Goal: Task Accomplishment & Management: Use online tool/utility

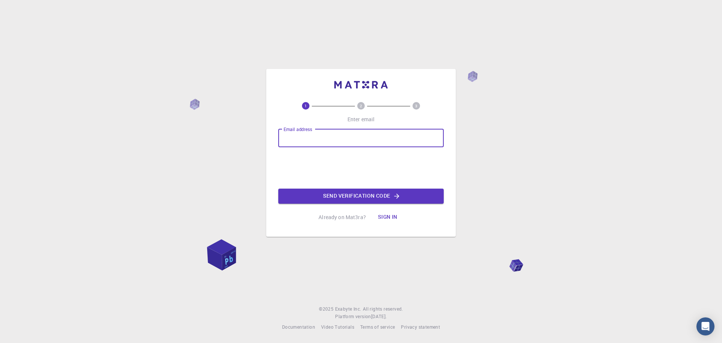
click at [295, 137] on input "Email address" at bounding box center [361, 138] width 166 height 18
type input "boubchir16"
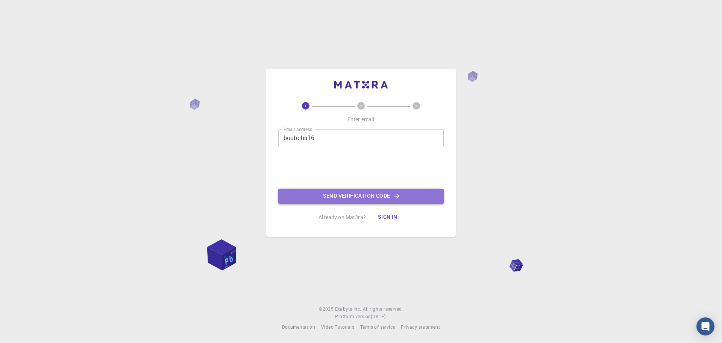
click at [338, 195] on button "Send verification code" at bounding box center [361, 195] width 166 height 15
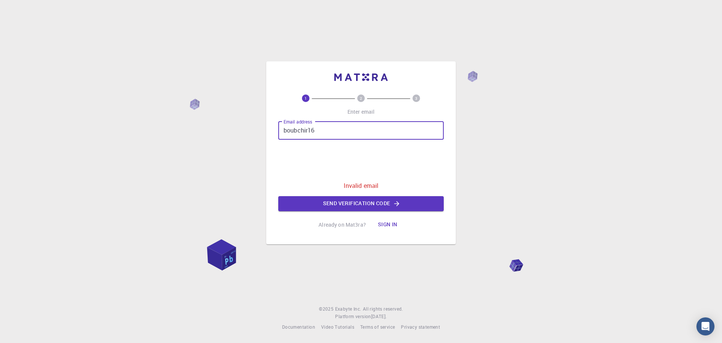
drag, startPoint x: 316, startPoint y: 133, endPoint x: 275, endPoint y: 131, distance: 41.1
click at [275, 131] on div "1 2 3 Enter email Email address boubchir16 Email address 0cAFcWeA4psY8gJ6lPhFWP…" at bounding box center [361, 152] width 190 height 183
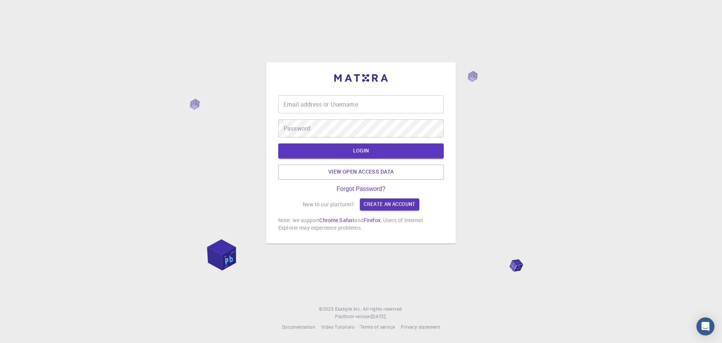
type input "boubchir16"
click at [368, 100] on input "boubchir16" at bounding box center [361, 104] width 166 height 18
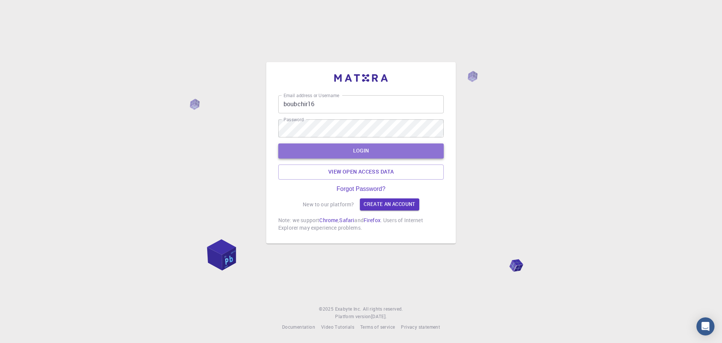
click at [371, 148] on button "LOGIN" at bounding box center [361, 150] width 166 height 15
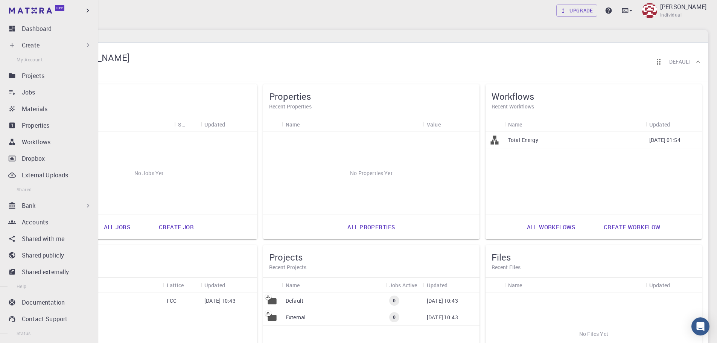
click at [52, 44] on div "Create" at bounding box center [57, 45] width 70 height 9
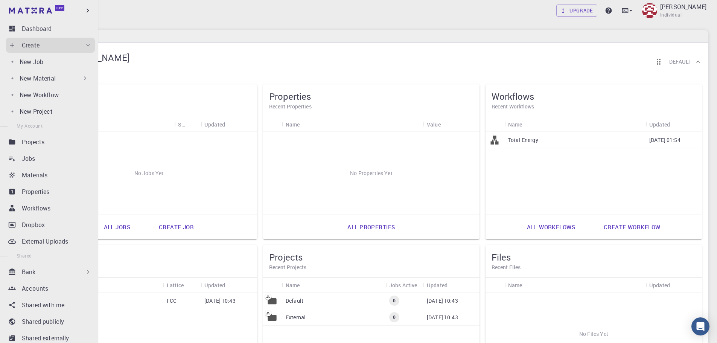
click at [56, 76] on div "New Material" at bounding box center [54, 78] width 69 height 9
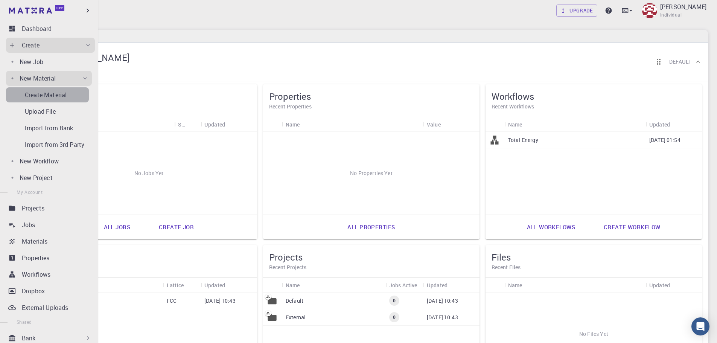
click at [52, 96] on p "Create Material" at bounding box center [46, 94] width 42 height 9
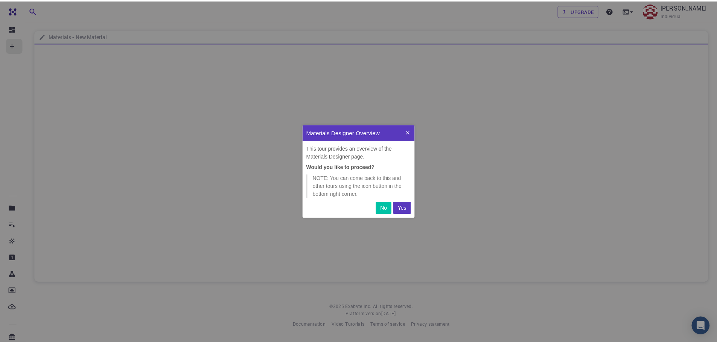
scroll to position [88, 107]
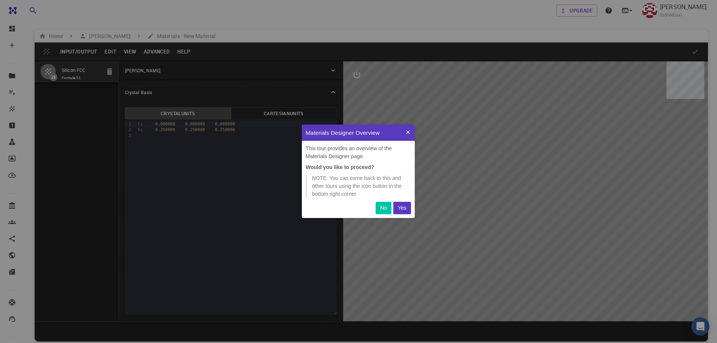
click at [406, 208] on p "Yes" at bounding box center [402, 208] width 9 height 8
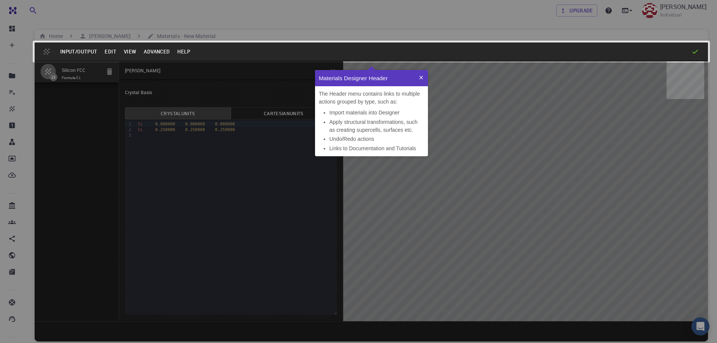
scroll to position [80, 107]
click at [418, 76] on icon at bounding box center [421, 77] width 6 height 6
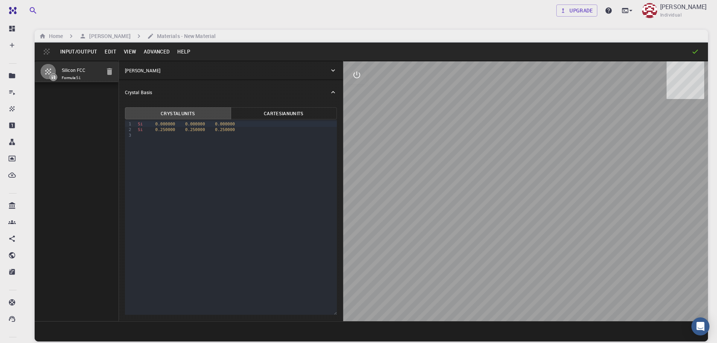
click at [71, 52] on button "Input/Output" at bounding box center [78, 52] width 44 height 12
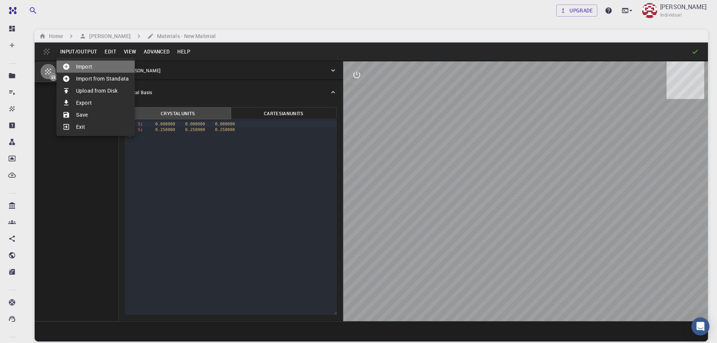
click at [83, 69] on li "Import" at bounding box center [95, 67] width 78 height 12
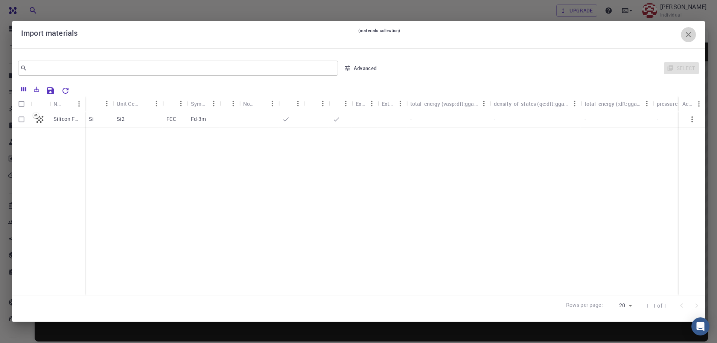
click at [688, 35] on icon "button" at bounding box center [687, 34] width 5 height 5
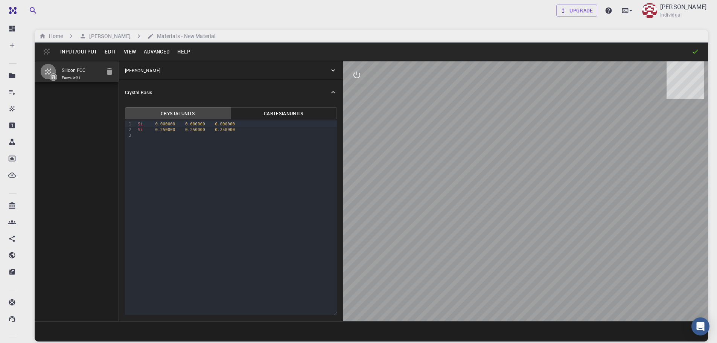
click at [106, 49] on button "Edit" at bounding box center [110, 52] width 19 height 12
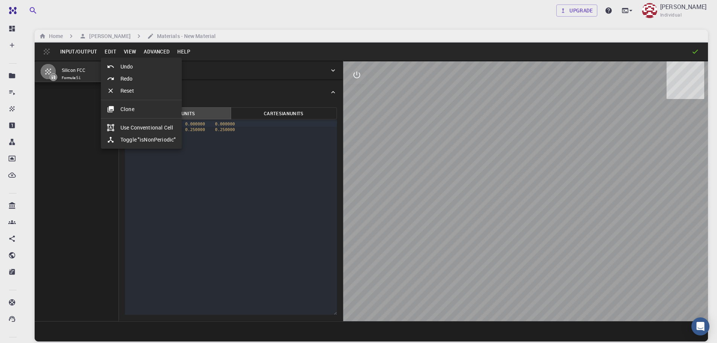
click at [130, 53] on div at bounding box center [358, 171] width 717 height 343
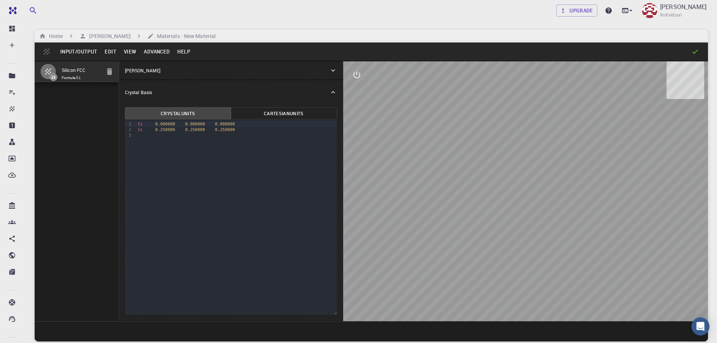
click at [130, 52] on button "View" at bounding box center [130, 52] width 20 height 12
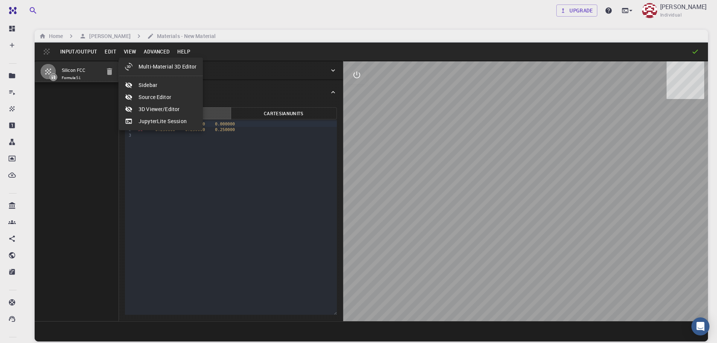
click at [148, 52] on div at bounding box center [358, 171] width 717 height 343
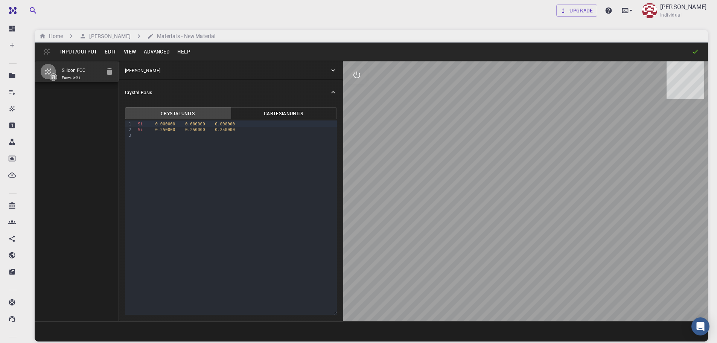
click at [149, 51] on button "Advanced" at bounding box center [156, 52] width 33 height 12
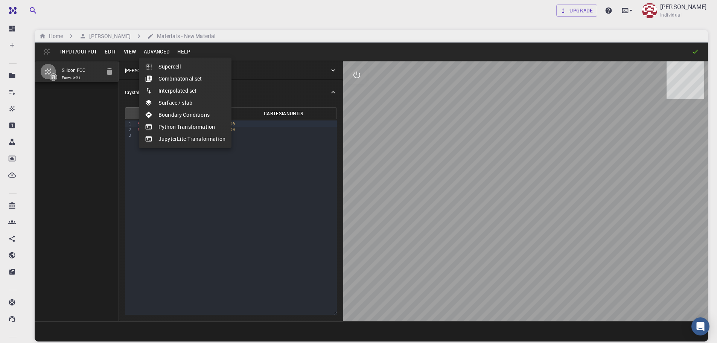
click at [115, 50] on div at bounding box center [358, 171] width 717 height 343
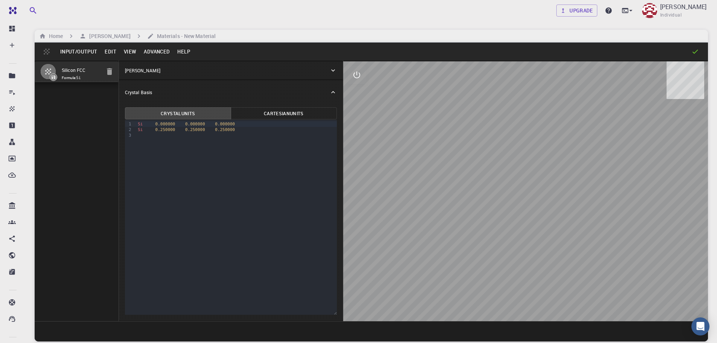
click at [107, 50] on button "Edit" at bounding box center [110, 52] width 19 height 12
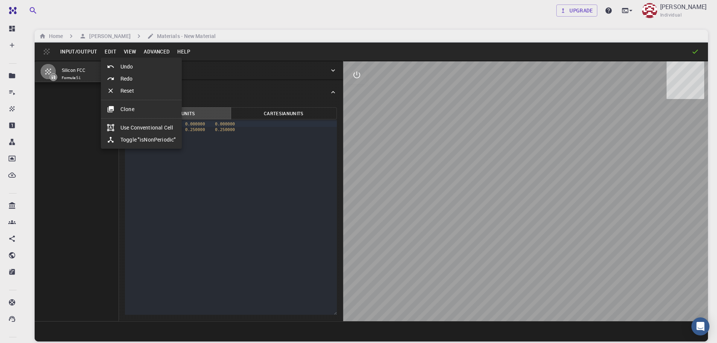
click at [73, 51] on div at bounding box center [358, 171] width 717 height 343
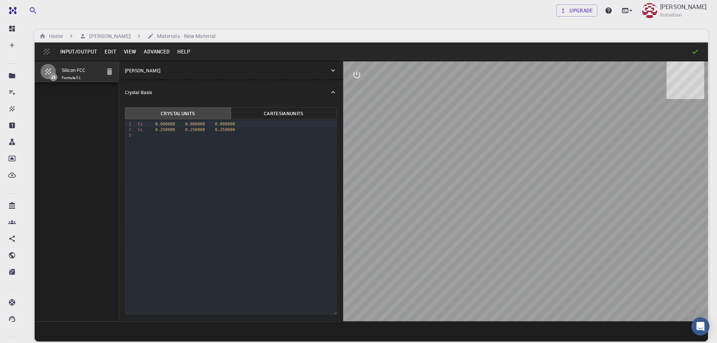
click at [73, 51] on button "Input/Output" at bounding box center [78, 52] width 44 height 12
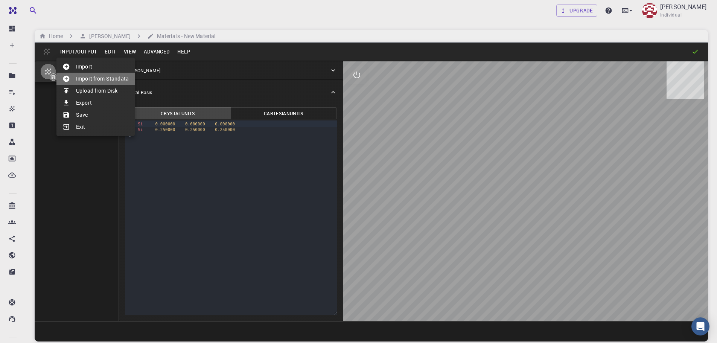
click at [71, 76] on div at bounding box center [69, 79] width 14 height 8
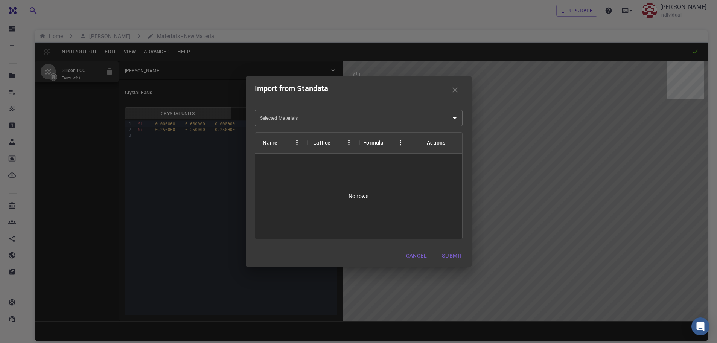
click at [384, 115] on input "Selected Materials" at bounding box center [353, 118] width 190 height 12
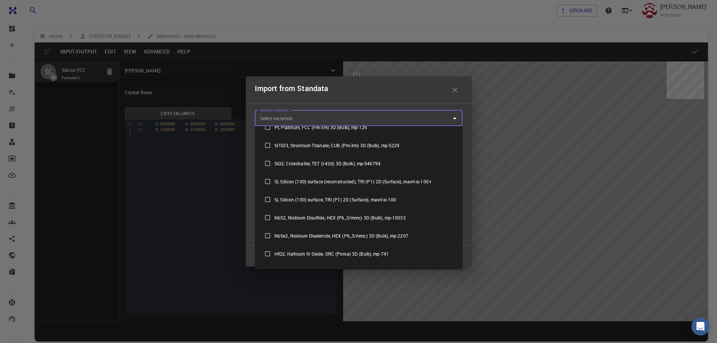
scroll to position [566, 0]
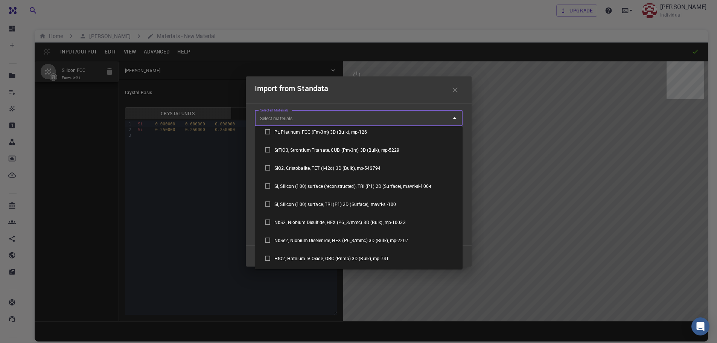
click at [281, 149] on li "SrTiO3, Strontium Titanate, CUB (Pm-3m) 3D (Bulk), mp-5229" at bounding box center [359, 150] width 208 height 18
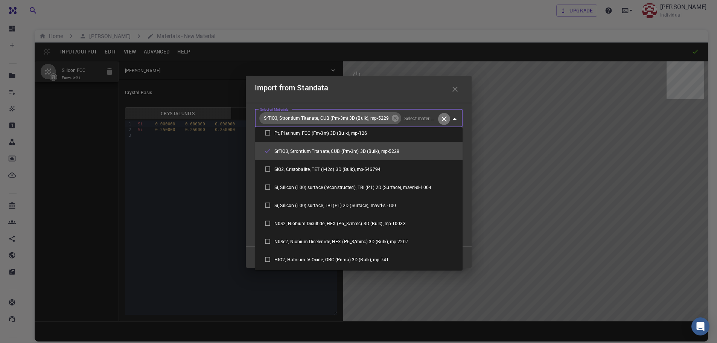
click at [442, 118] on icon "Clear" at bounding box center [443, 118] width 5 height 5
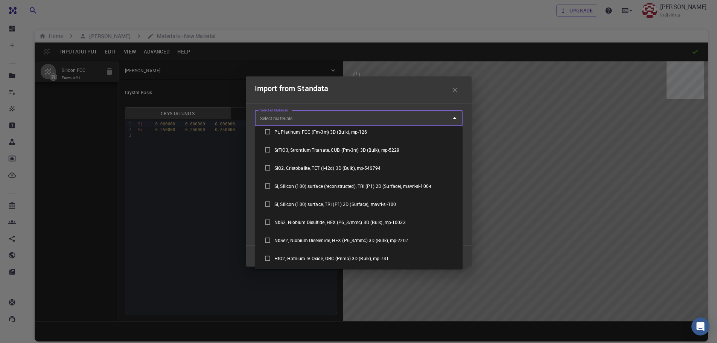
click at [267, 151] on input "checkbox" at bounding box center [268, 150] width 14 height 14
checkbox input "true"
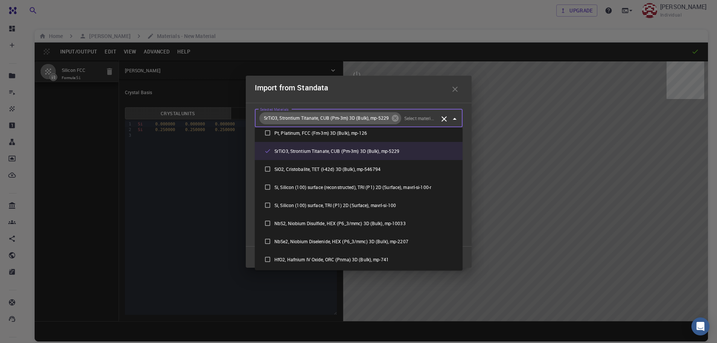
click at [454, 87] on icon "button" at bounding box center [454, 89] width 9 height 9
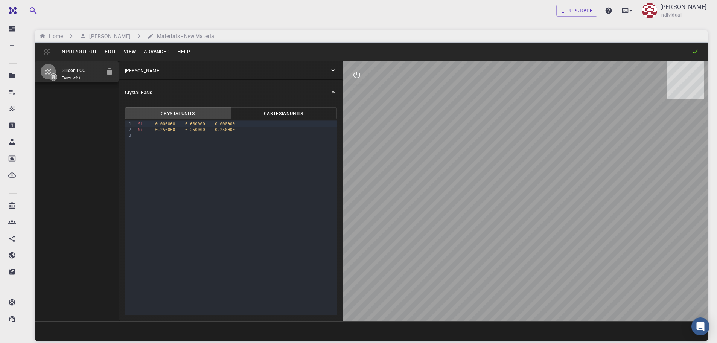
click at [332, 88] on div "Crystal Basis" at bounding box center [231, 92] width 224 height 24
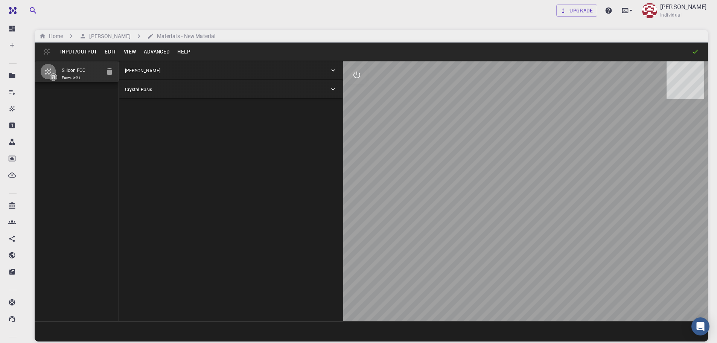
click at [331, 73] on icon at bounding box center [333, 71] width 8 height 8
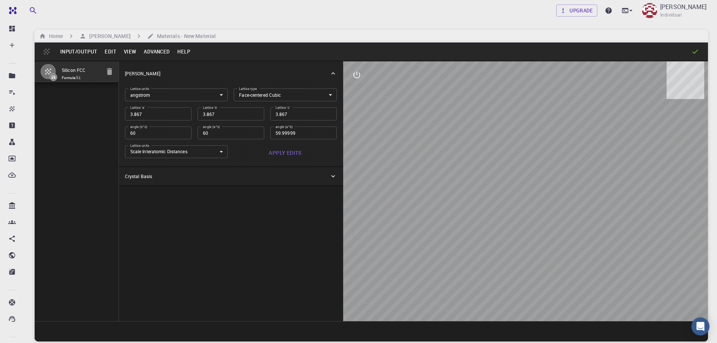
click at [331, 73] on icon at bounding box center [333, 74] width 8 height 8
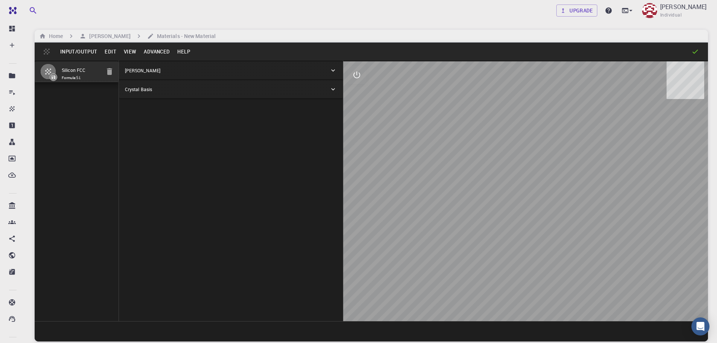
click at [81, 48] on button "Input/Output" at bounding box center [78, 52] width 44 height 12
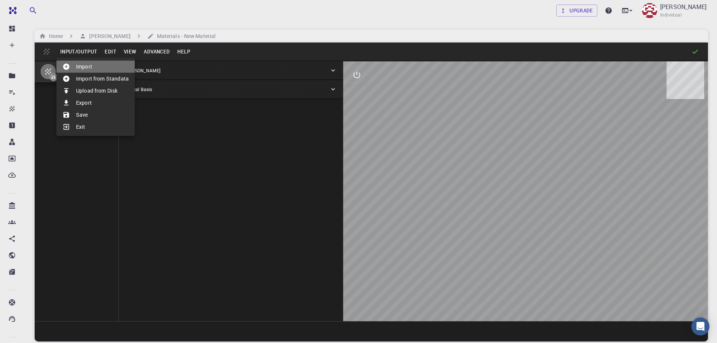
click at [86, 68] on li "Import" at bounding box center [95, 67] width 78 height 12
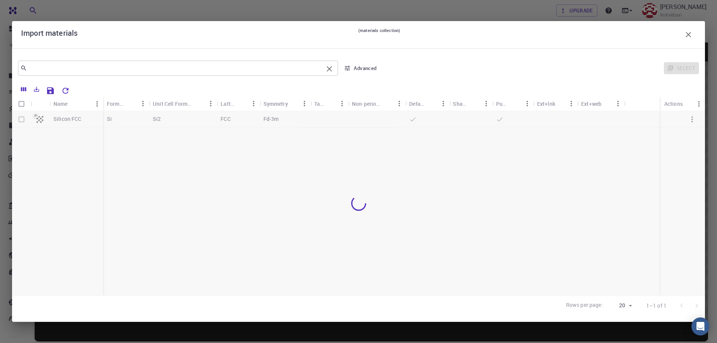
click at [199, 70] on input "text" at bounding box center [175, 68] width 296 height 11
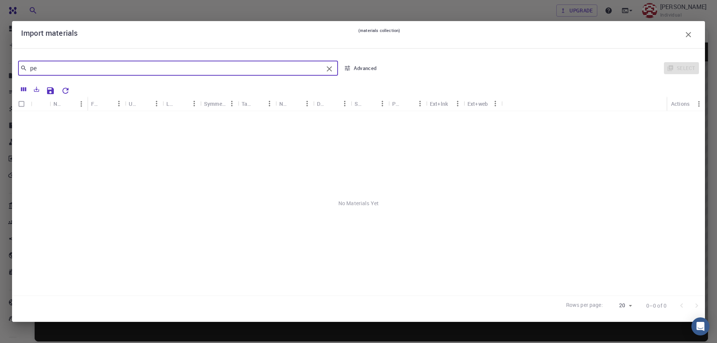
type input "p"
type input "SrTiO3"
click at [328, 71] on icon "Clear" at bounding box center [329, 68] width 9 height 9
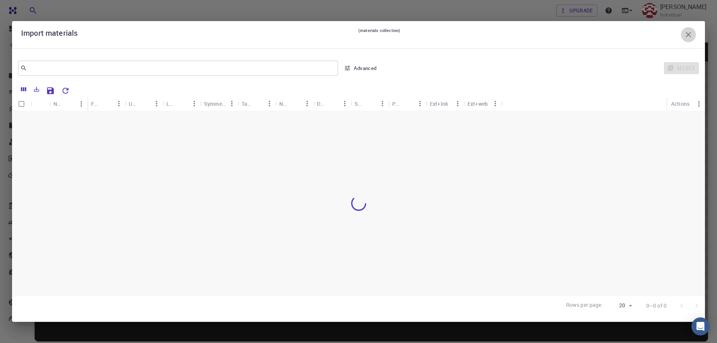
click at [690, 35] on icon "button" at bounding box center [688, 34] width 9 height 9
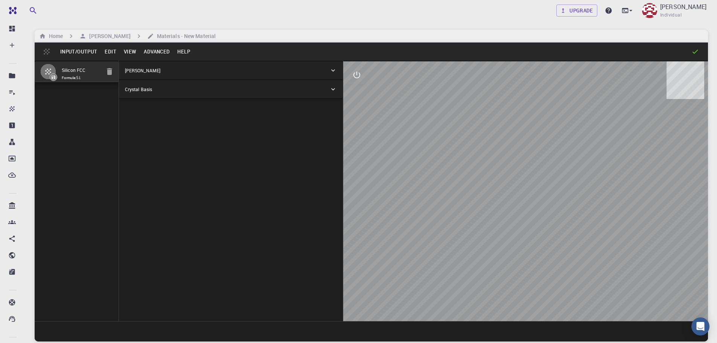
click at [61, 53] on button "Input/Output" at bounding box center [78, 52] width 44 height 12
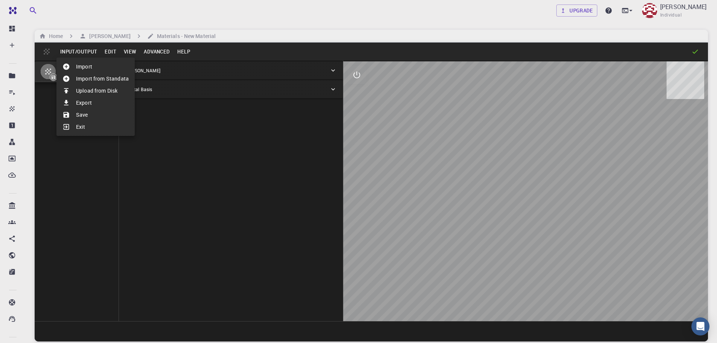
click at [76, 75] on div at bounding box center [69, 79] width 14 height 8
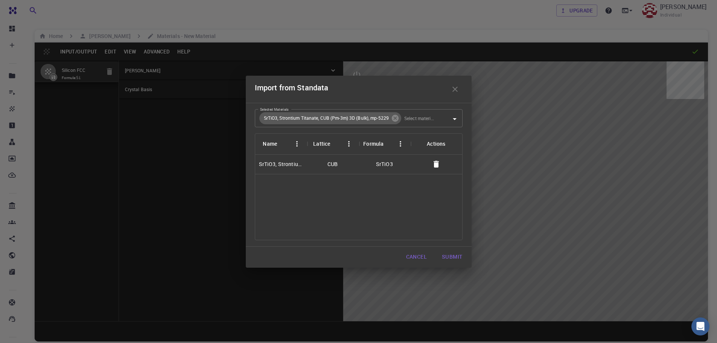
click at [271, 170] on div "SrTiO3, Strontium Titanate, CUB (Pm-3m) 3D (Bulk), mp-5229" at bounding box center [281, 165] width 52 height 20
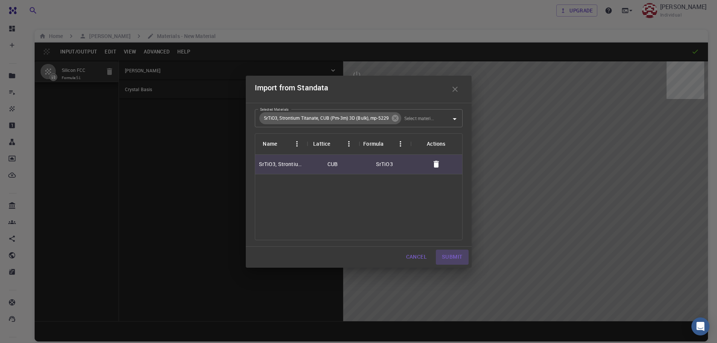
click at [448, 255] on button "Submit" at bounding box center [452, 256] width 32 height 15
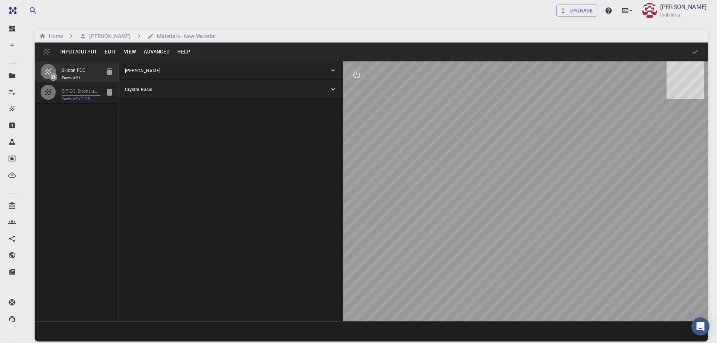
click at [86, 92] on input "SrTiO3, Strontium Titanate, CUB (Pm-3m) 3D (Bulk), mp-5229" at bounding box center [81, 91] width 39 height 9
type input "CUB"
type input "3.912701"
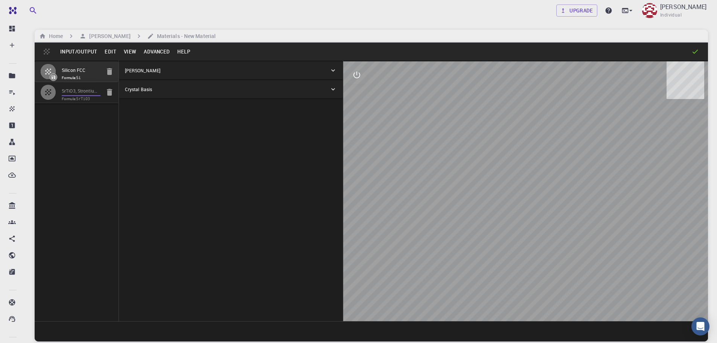
type input "90"
click at [333, 68] on icon at bounding box center [333, 71] width 8 height 8
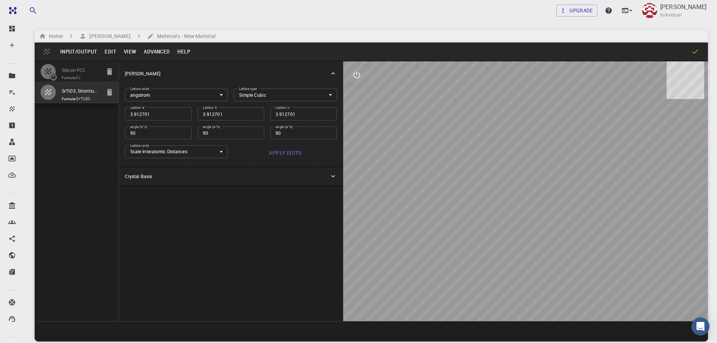
click at [331, 95] on body "Free Dashboard Create New Job New Material Create Material Upload File Import f…" at bounding box center [358, 200] width 717 height 400
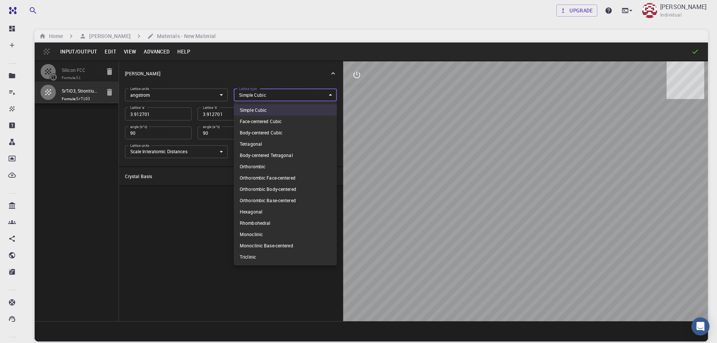
click at [331, 94] on div at bounding box center [358, 171] width 717 height 343
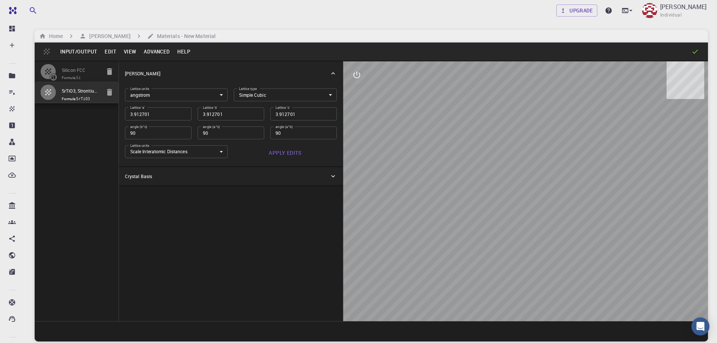
click at [238, 177] on div "Crystal Basis" at bounding box center [227, 176] width 204 height 7
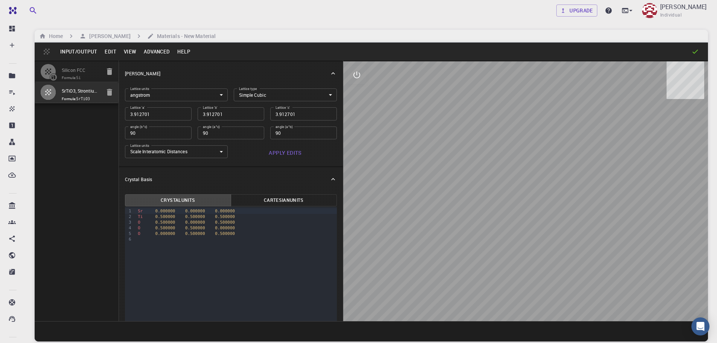
drag, startPoint x: 538, startPoint y: 244, endPoint x: 539, endPoint y: 208, distance: 36.1
drag, startPoint x: 527, startPoint y: 201, endPoint x: 482, endPoint y: 150, distance: 67.4
click at [526, 157] on div at bounding box center [525, 191] width 365 height 260
drag, startPoint x: 446, startPoint y: 149, endPoint x: 450, endPoint y: 111, distance: 38.2
click at [450, 111] on div at bounding box center [525, 191] width 365 height 260
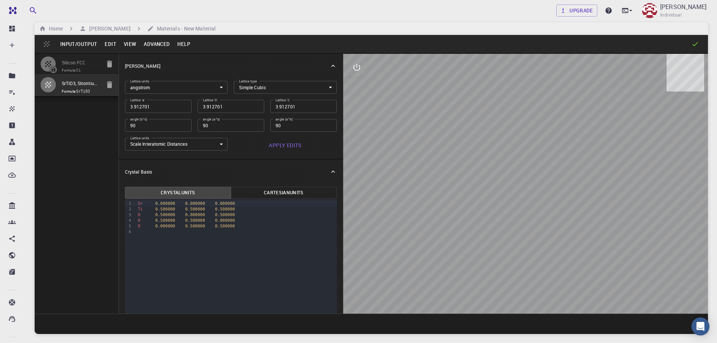
drag, startPoint x: 634, startPoint y: 280, endPoint x: 594, endPoint y: 272, distance: 40.4
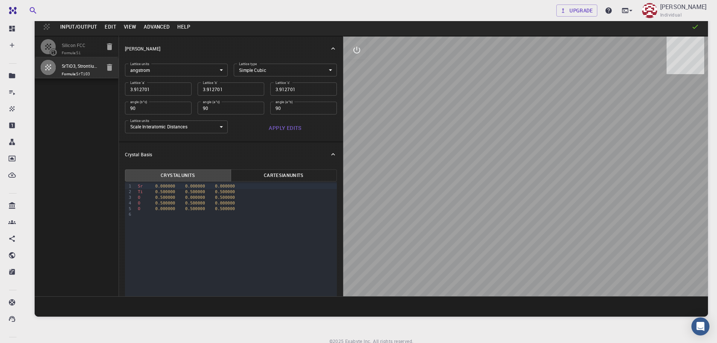
drag, startPoint x: 547, startPoint y: 256, endPoint x: 527, endPoint y: 267, distance: 21.9
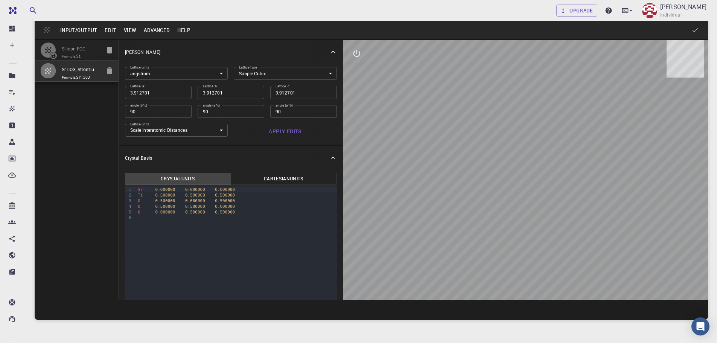
scroll to position [0, 0]
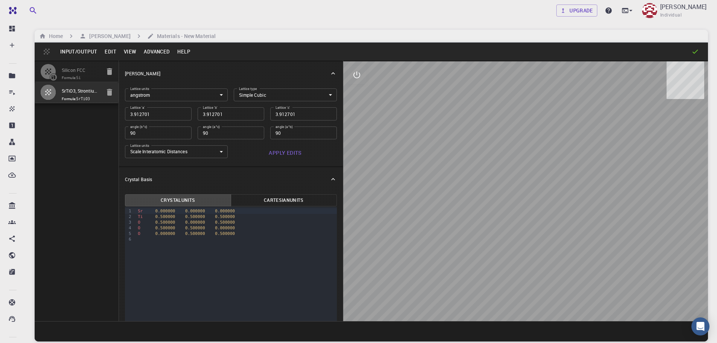
drag, startPoint x: 450, startPoint y: 206, endPoint x: 446, endPoint y: 167, distance: 38.6
drag, startPoint x: 408, startPoint y: 172, endPoint x: 446, endPoint y: 170, distance: 38.0
click at [450, 172] on div at bounding box center [525, 191] width 365 height 260
click at [329, 73] on icon at bounding box center [333, 74] width 8 height 8
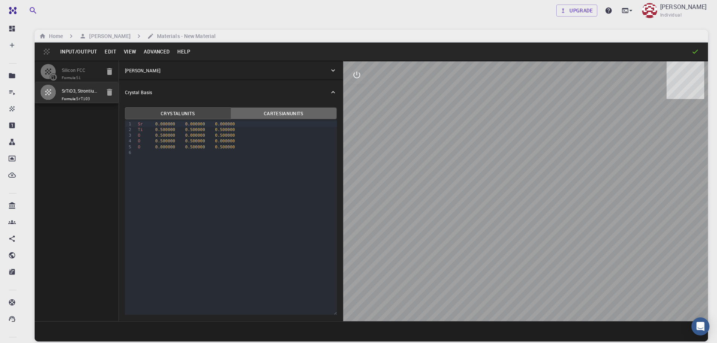
click at [266, 111] on button "Cartesian Units" at bounding box center [284, 113] width 106 height 12
click at [336, 91] on icon at bounding box center [333, 92] width 8 height 8
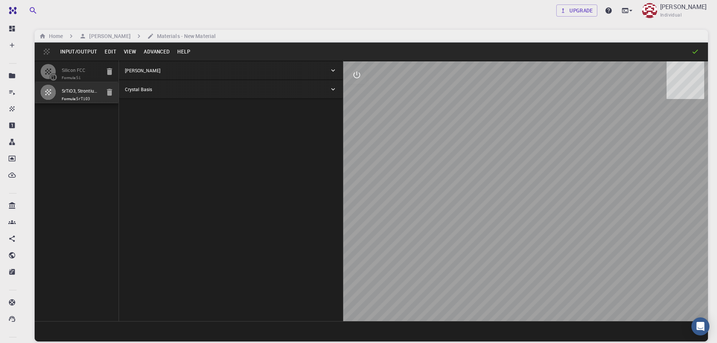
click at [692, 50] on icon at bounding box center [695, 52] width 8 height 8
click at [354, 77] on icon "interactive" at bounding box center [356, 74] width 7 height 7
click at [360, 91] on icon "view" at bounding box center [356, 92] width 9 height 9
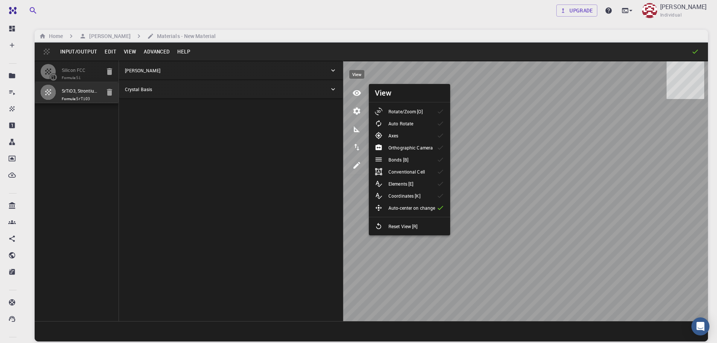
click at [360, 91] on icon "view" at bounding box center [356, 92] width 9 height 9
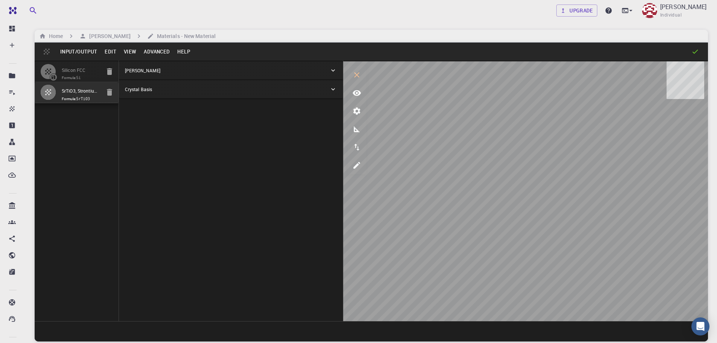
click at [71, 95] on input "SrTiO3, Strontium Titanate, CUB (Pm-3m) 3D (Bulk), mp-5229" at bounding box center [81, 91] width 39 height 9
click at [52, 92] on icon "button" at bounding box center [48, 92] width 9 height 9
click at [227, 70] on div "[PERSON_NAME]" at bounding box center [227, 70] width 204 height 7
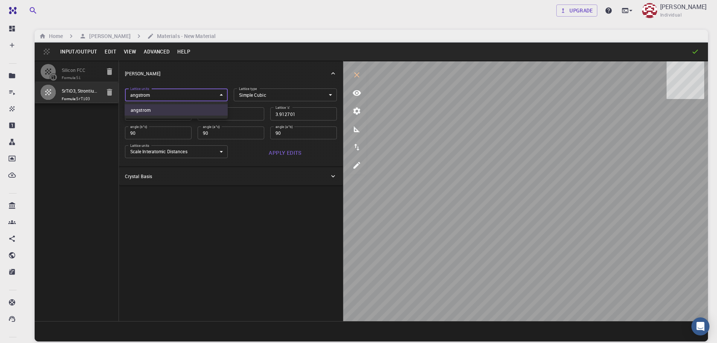
click at [216, 94] on body "Free Dashboard Create New Job New Material Create Material Upload File Import f…" at bounding box center [358, 200] width 717 height 400
click at [216, 94] on div at bounding box center [358, 171] width 717 height 343
click at [211, 154] on body "Free Dashboard Create New Job New Material Create Material Upload File Import f…" at bounding box center [358, 200] width 717 height 400
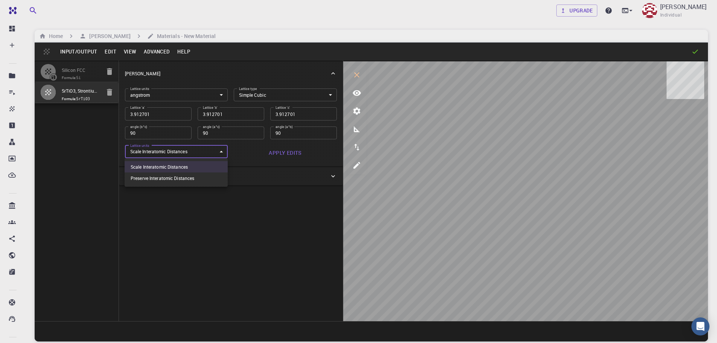
click at [211, 154] on div at bounding box center [358, 171] width 717 height 343
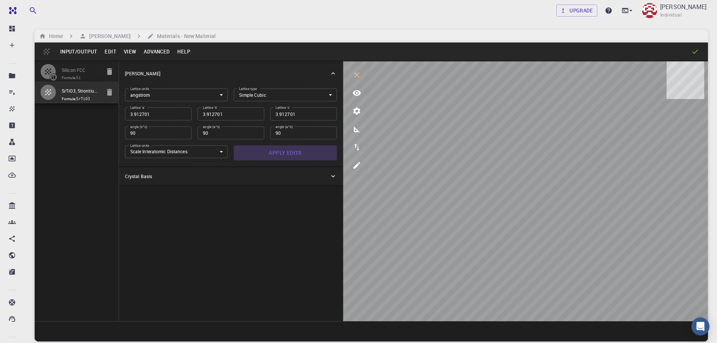
click at [279, 152] on button "Apply Edits" at bounding box center [285, 152] width 103 height 15
click at [172, 177] on div "Crystal Basis" at bounding box center [227, 176] width 204 height 7
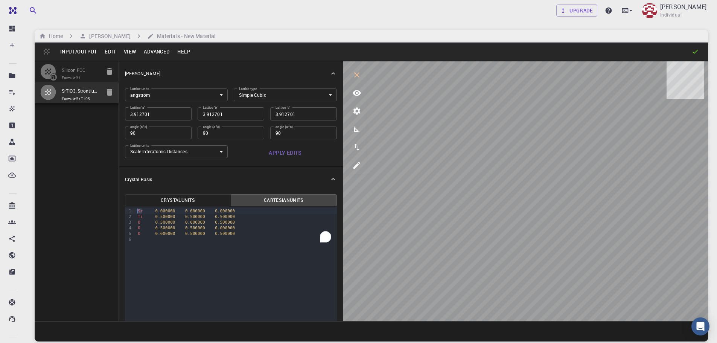
drag, startPoint x: 143, startPoint y: 210, endPoint x: 135, endPoint y: 209, distance: 7.2
click at [135, 209] on div "Sr 0.000000 0.000000 0.000000" at bounding box center [235, 211] width 201 height 6
click at [200, 200] on button "Crystal Units" at bounding box center [178, 200] width 106 height 12
click at [278, 154] on button "Apply Edits" at bounding box center [285, 152] width 103 height 15
click at [157, 50] on button "Advanced" at bounding box center [156, 52] width 33 height 12
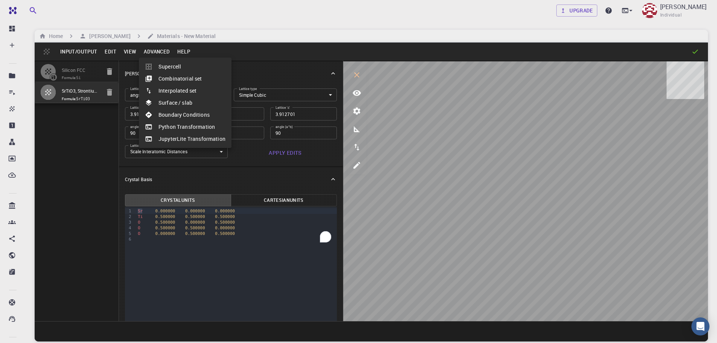
click at [181, 52] on div at bounding box center [358, 171] width 717 height 343
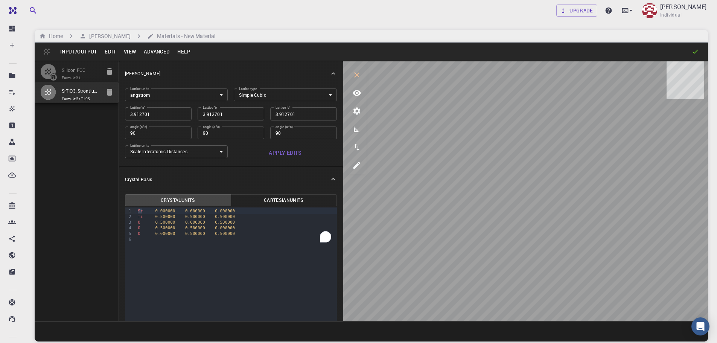
click at [181, 52] on button "Help" at bounding box center [183, 52] width 20 height 12
click at [181, 52] on div at bounding box center [358, 171] width 717 height 343
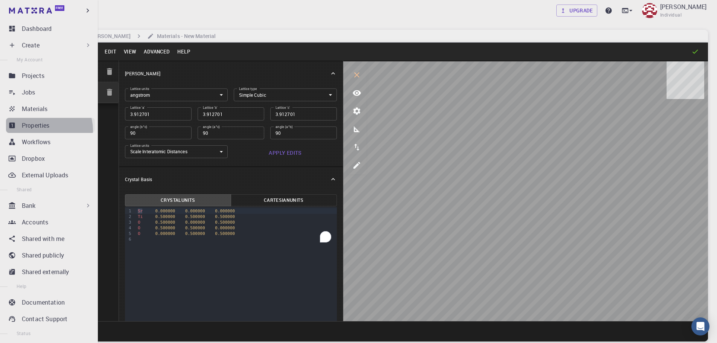
click at [44, 130] on link "Properties" at bounding box center [50, 125] width 89 height 15
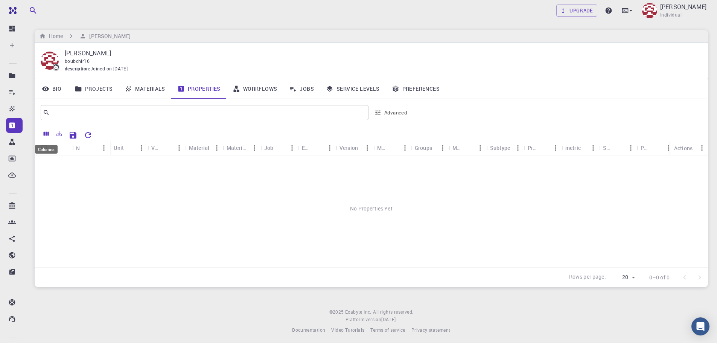
click at [46, 134] on icon "Columns" at bounding box center [46, 133] width 7 height 7
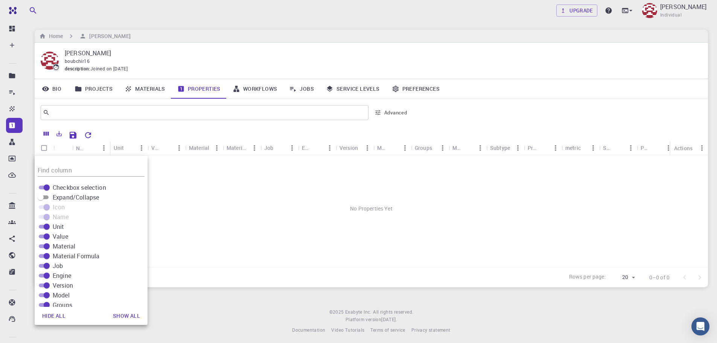
click at [205, 87] on link "Properties" at bounding box center [198, 89] width 55 height 20
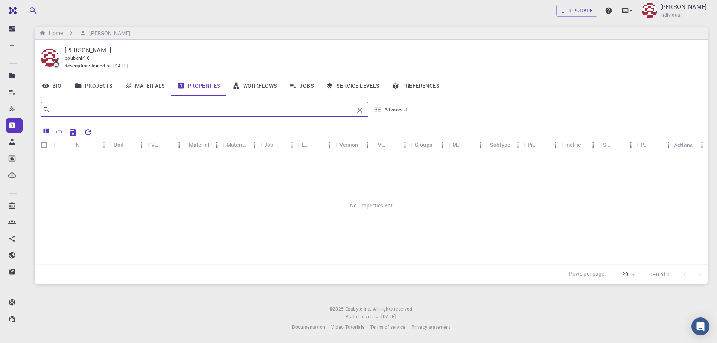
click at [226, 105] on input "text" at bounding box center [202, 109] width 304 height 11
type input "s"
click at [100, 88] on link "Projects" at bounding box center [93, 86] width 50 height 20
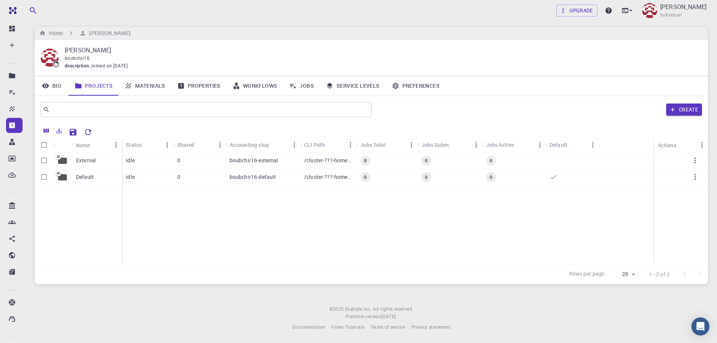
click at [46, 87] on icon at bounding box center [45, 86] width 7 height 5
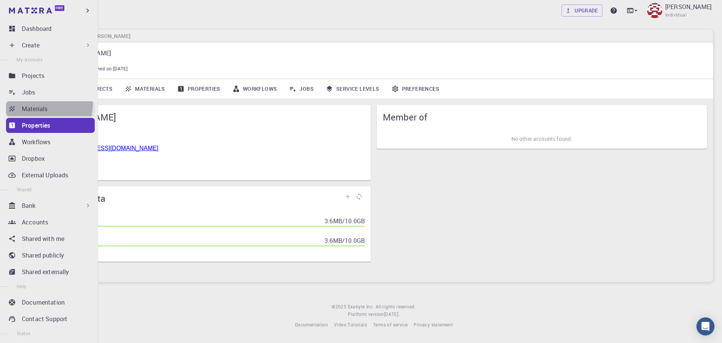
click at [38, 104] on link "Materials" at bounding box center [50, 108] width 89 height 15
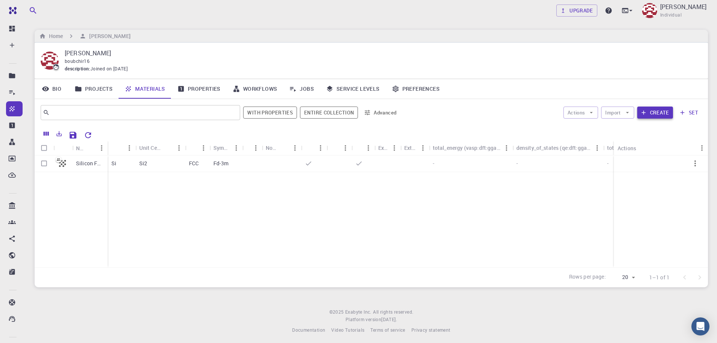
click at [644, 111] on icon "button" at bounding box center [643, 112] width 7 height 7
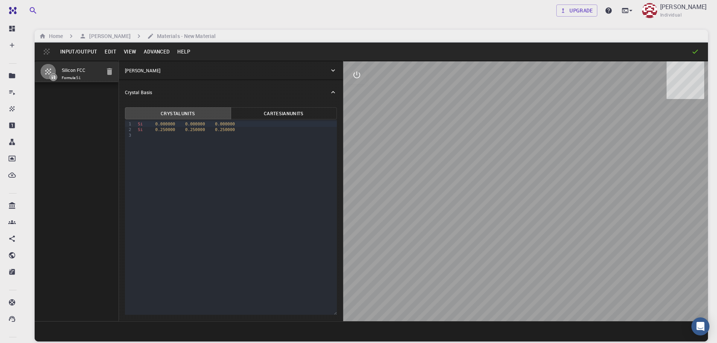
click at [67, 50] on button "Input/Output" at bounding box center [78, 52] width 44 height 12
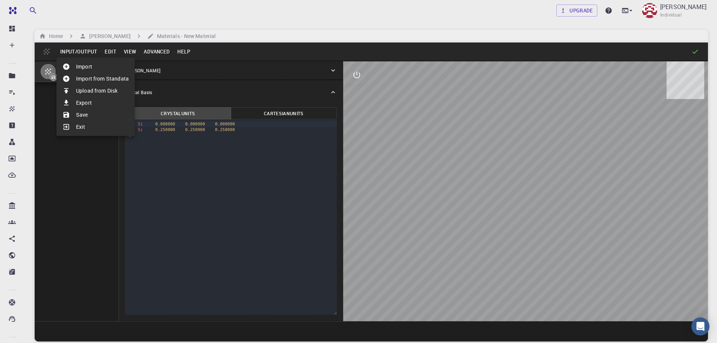
click at [78, 78] on li "Import from Standata" at bounding box center [95, 79] width 78 height 12
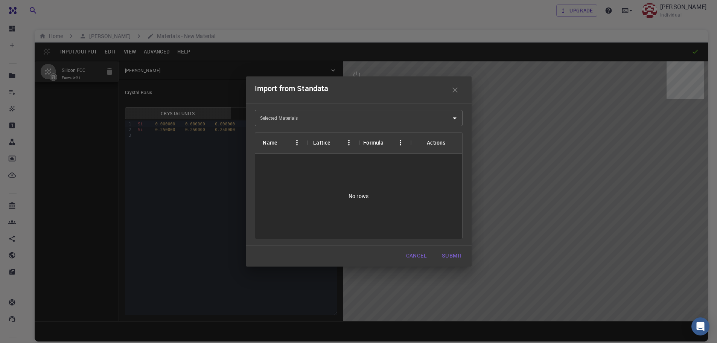
click at [446, 116] on input "Selected Materials" at bounding box center [353, 118] width 190 height 12
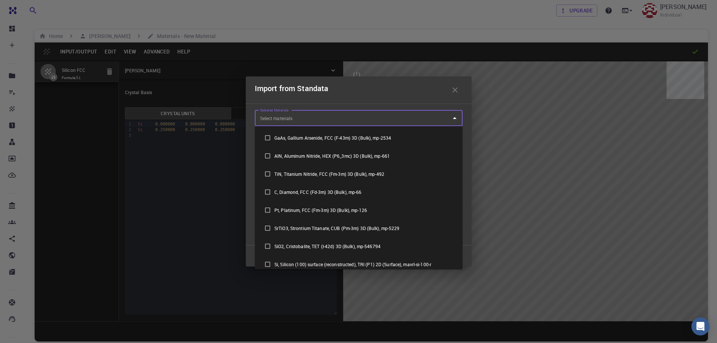
scroll to position [515, 0]
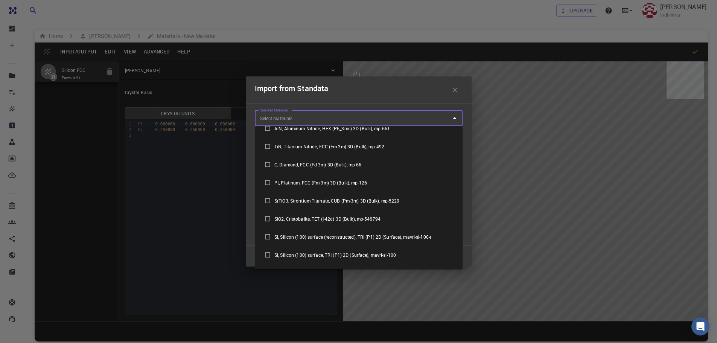
click at [264, 203] on input "checkbox" at bounding box center [268, 201] width 14 height 14
checkbox input "true"
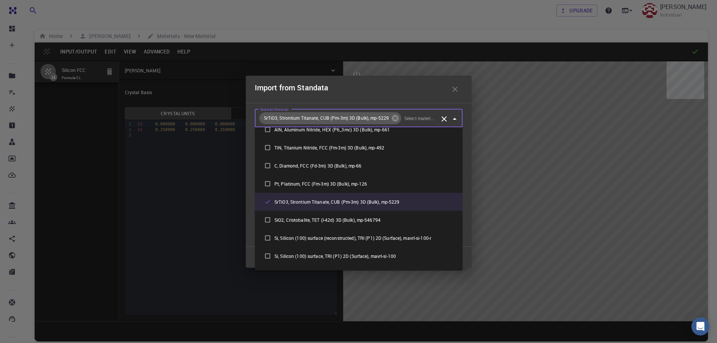
scroll to position [585, 0]
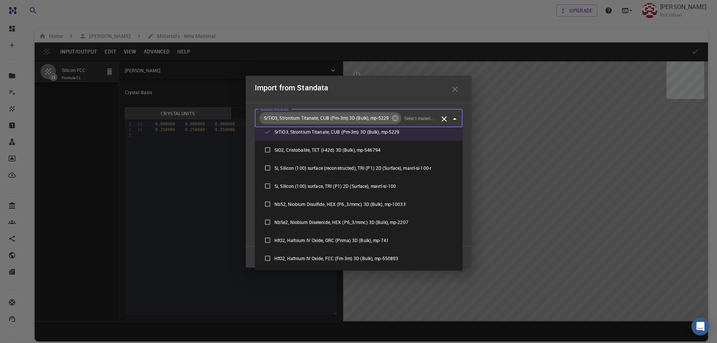
click at [454, 119] on icon "Close" at bounding box center [455, 119] width 4 height 2
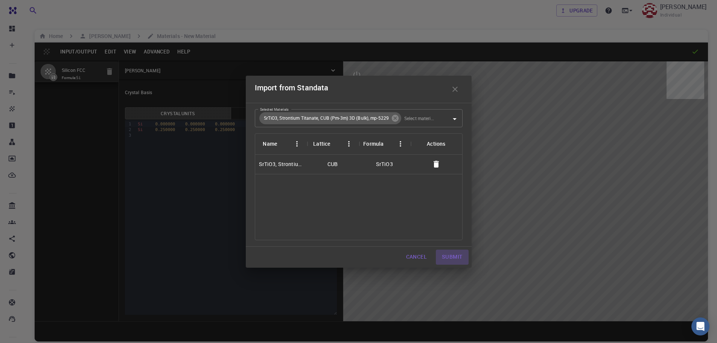
click at [451, 257] on button "Submit" at bounding box center [452, 256] width 32 height 15
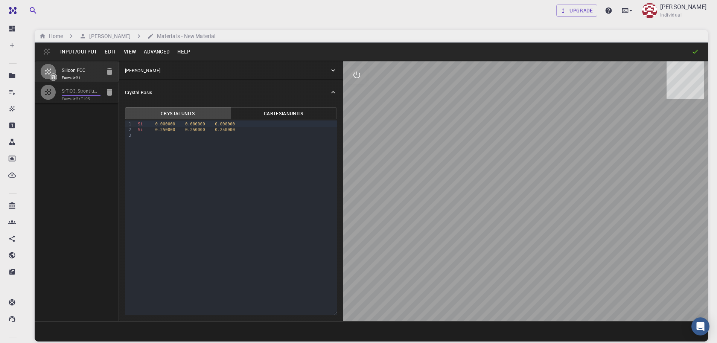
click at [63, 93] on input "SrTiO3, Strontium Titanate, CUB (Pm-3m) 3D (Bulk), mp-5229" at bounding box center [81, 91] width 39 height 9
type input "CUB"
type input "3.912701"
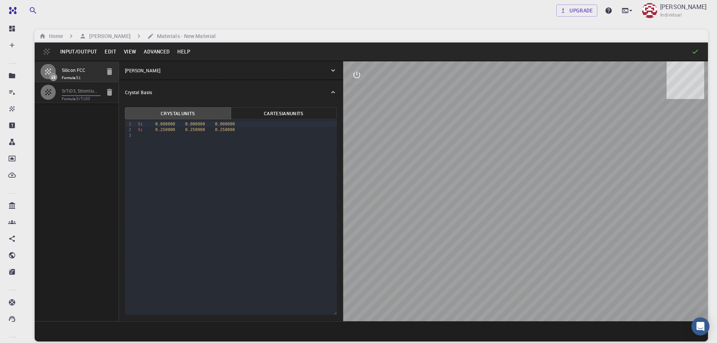
type input "90"
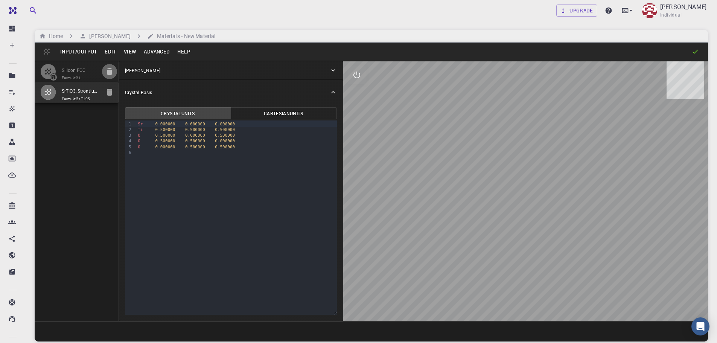
click at [114, 69] on button "button" at bounding box center [109, 71] width 15 height 15
type input "FCC"
type input "3.867"
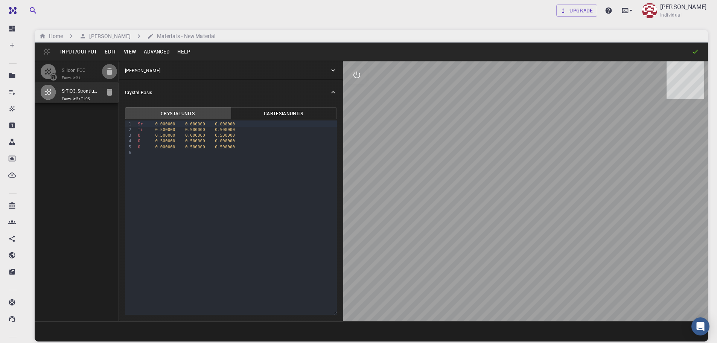
type input "60"
type input "59.99999"
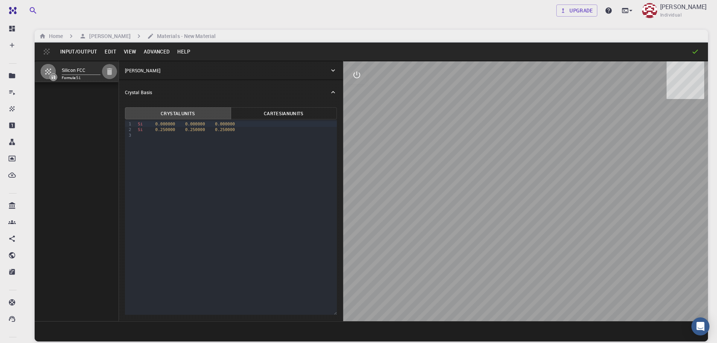
click at [110, 68] on icon "button" at bounding box center [109, 71] width 9 height 9
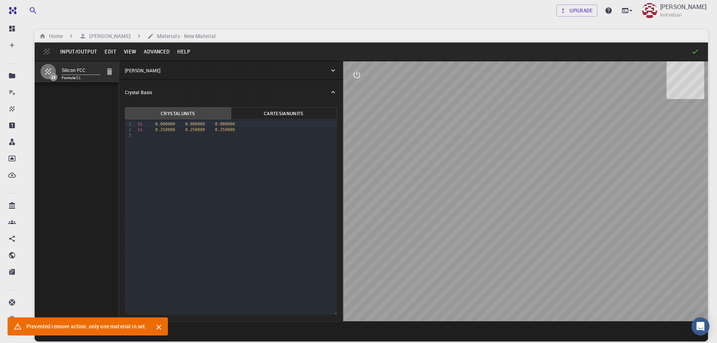
click at [86, 49] on button "Input/Output" at bounding box center [78, 52] width 44 height 12
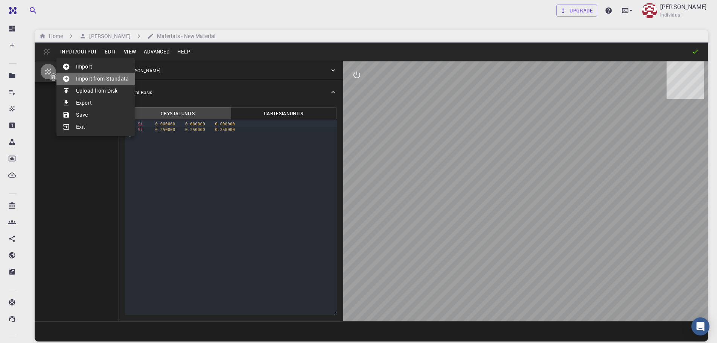
click at [100, 80] on li "Import from Standata" at bounding box center [95, 79] width 78 height 12
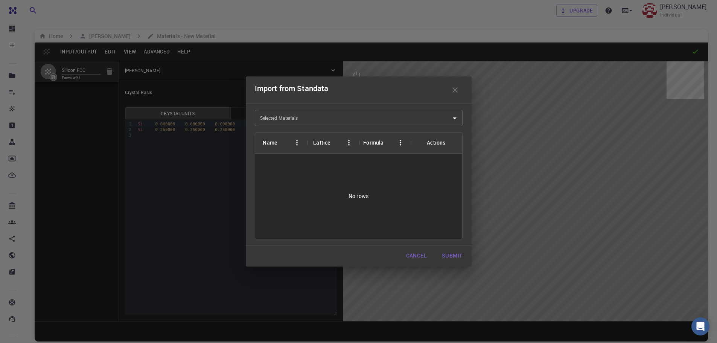
click at [302, 120] on input "Selected Materials" at bounding box center [353, 118] width 190 height 12
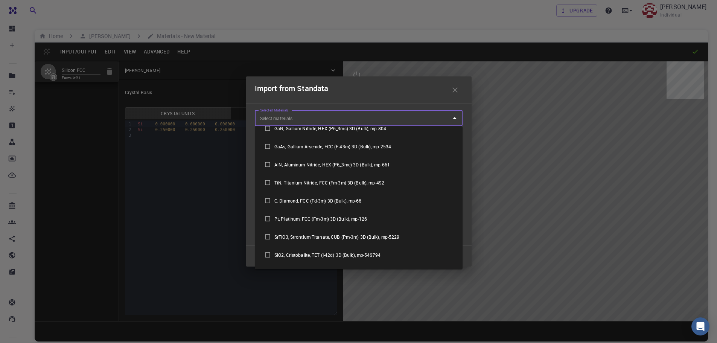
scroll to position [503, 0]
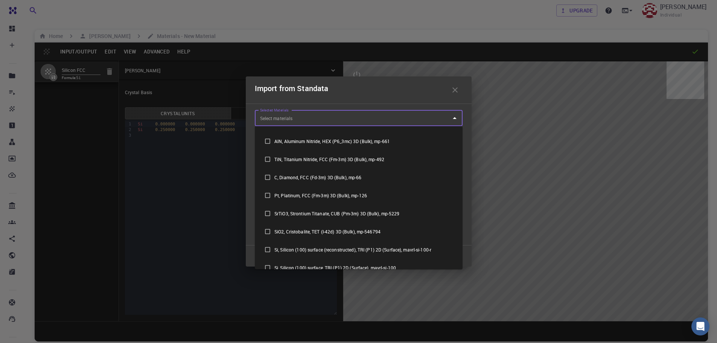
click at [294, 209] on li "SrTiO3, Strontium Titanate, CUB (Pm-3m) 3D (Bulk), mp-5229" at bounding box center [359, 213] width 208 height 18
checkbox input "true"
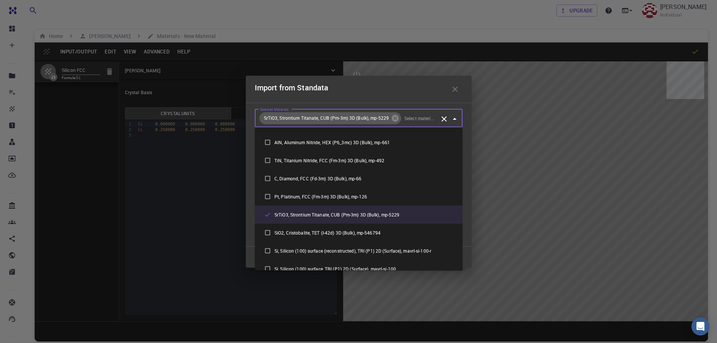
click at [457, 120] on icon "Close" at bounding box center [454, 118] width 9 height 9
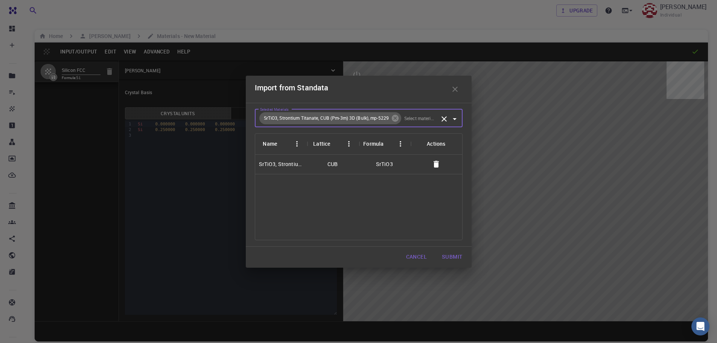
click at [449, 256] on button "Submit" at bounding box center [452, 256] width 32 height 15
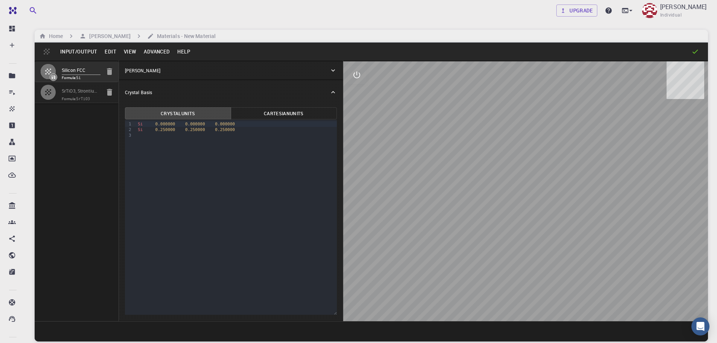
click at [75, 94] on input "SrTiO3, Strontium Titanate, CUB (Pm-3m) 3D (Bulk), mp-5229" at bounding box center [81, 91] width 39 height 9
type input "CUB"
type input "3.912701"
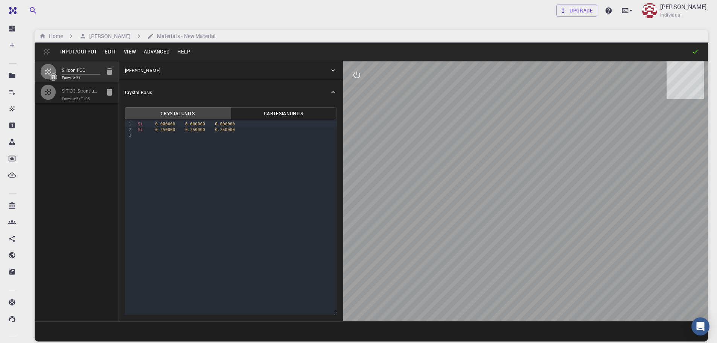
type input "90"
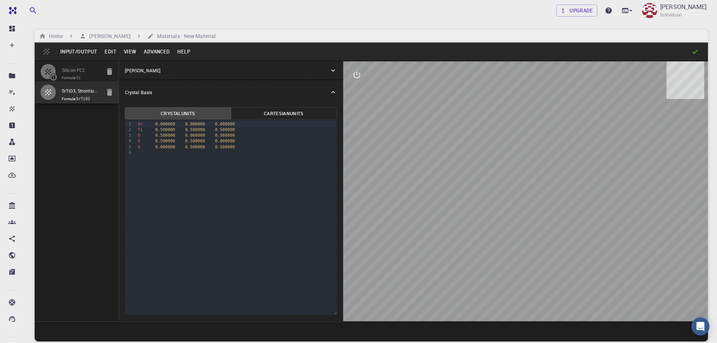
click at [56, 67] on div at bounding box center [51, 71] width 21 height 15
type input "FCC"
type input "3.867"
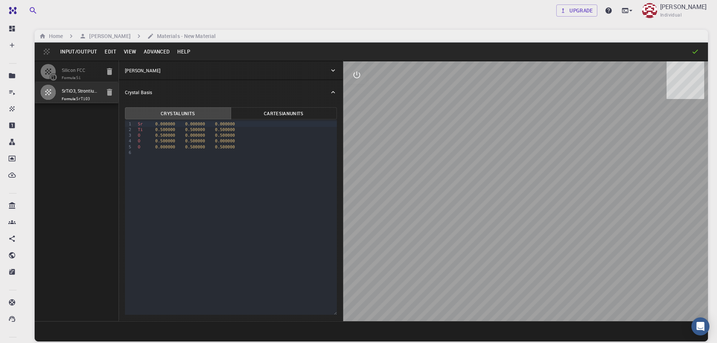
type input "60"
type input "59.99999"
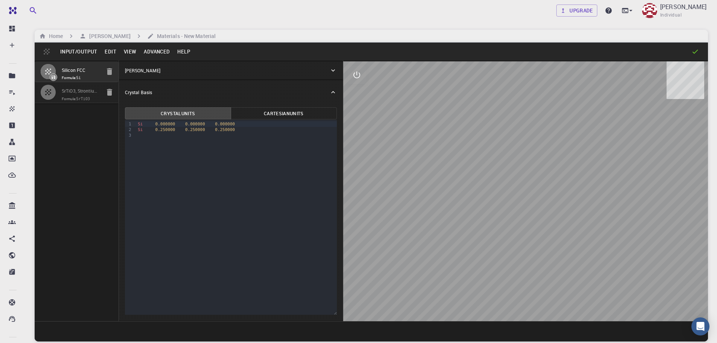
click at [54, 78] on icon at bounding box center [53, 76] width 5 height 5
click at [109, 73] on icon "button" at bounding box center [109, 71] width 5 height 7
type input "CUB"
type input "3.912701"
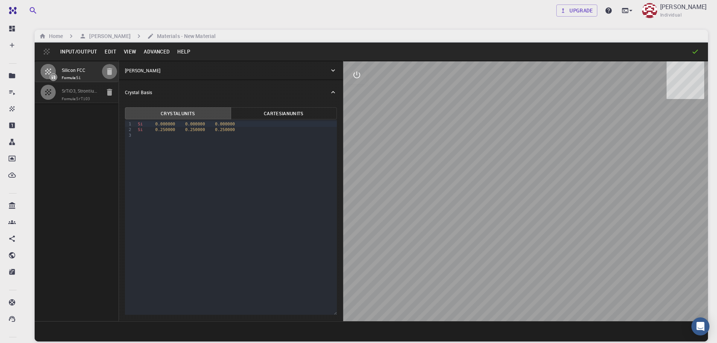
type input "3.912701"
type input "90"
click at [698, 50] on icon at bounding box center [695, 52] width 8 height 8
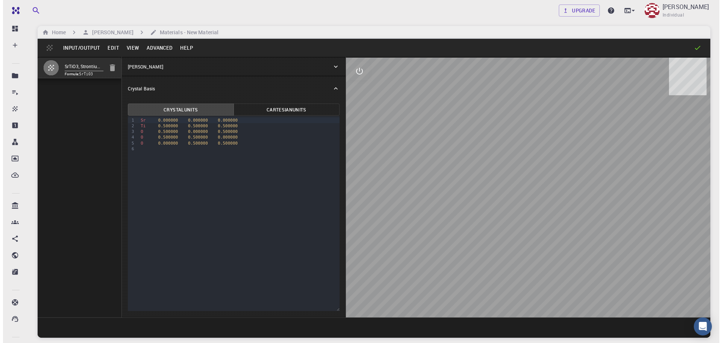
scroll to position [0, 0]
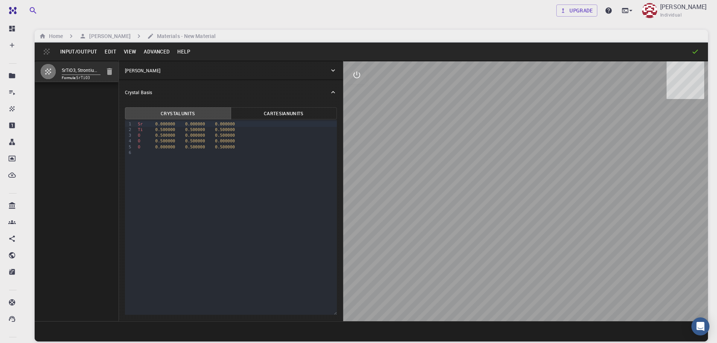
click at [86, 77] on code "SrTiO3" at bounding box center [83, 78] width 14 height 4
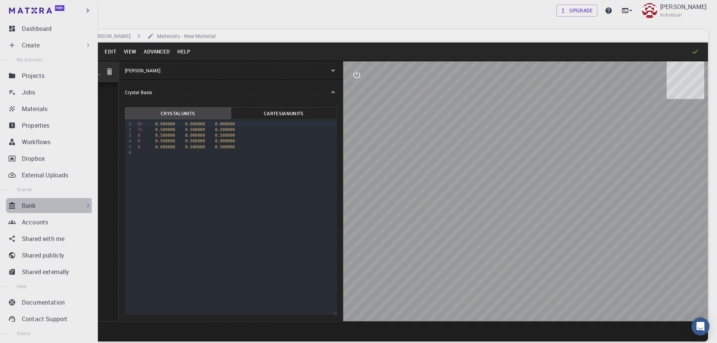
click at [13, 206] on icon at bounding box center [12, 206] width 8 height 8
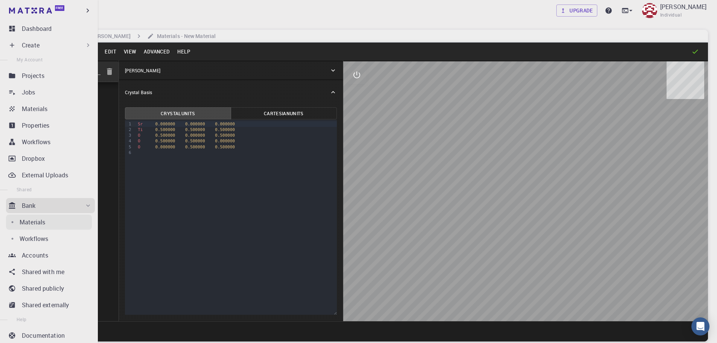
click at [30, 221] on p "Materials" at bounding box center [33, 221] width 26 height 9
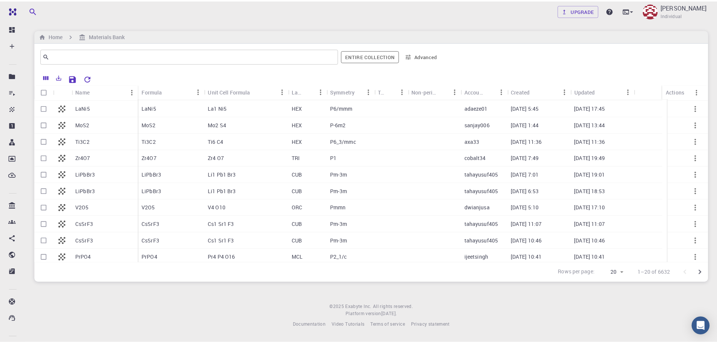
scroll to position [168, 0]
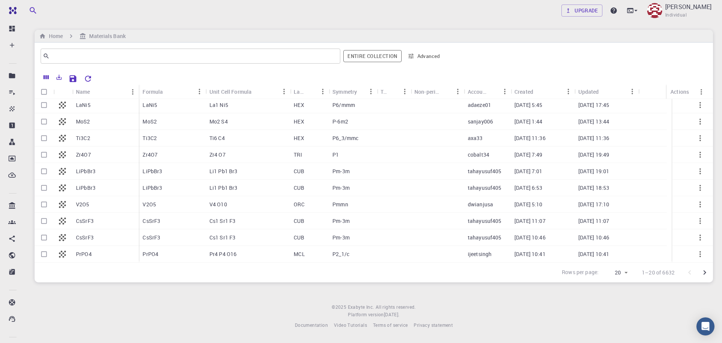
click at [351, 236] on div "Pm-3m" at bounding box center [353, 237] width 48 height 17
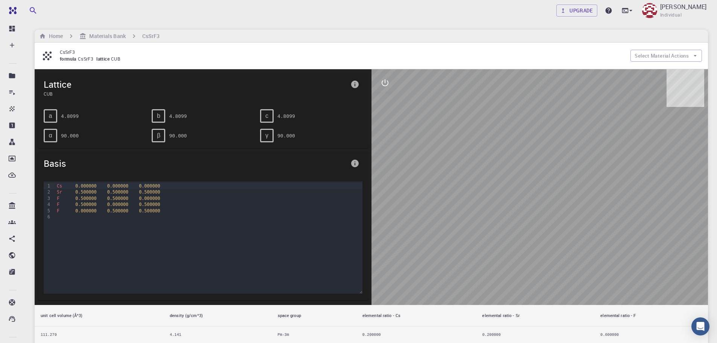
click at [670, 49] on div "CsSrF3 formula CsSrF3 lattice CUB Select Material Actions" at bounding box center [371, 56] width 673 height 26
click at [670, 54] on button "Select Material Actions" at bounding box center [665, 56] width 71 height 12
click at [666, 56] on button "Select Material Actions" at bounding box center [665, 56] width 71 height 12
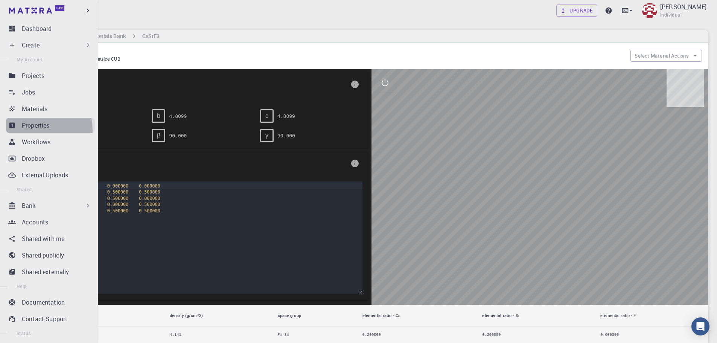
click at [36, 129] on p "Properties" at bounding box center [36, 125] width 28 height 9
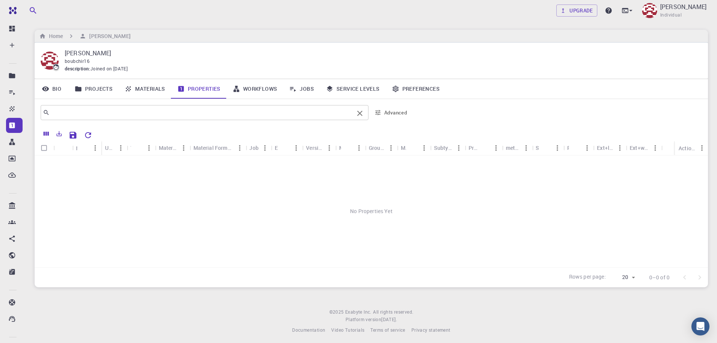
click at [125, 108] on input "text" at bounding box center [202, 112] width 304 height 11
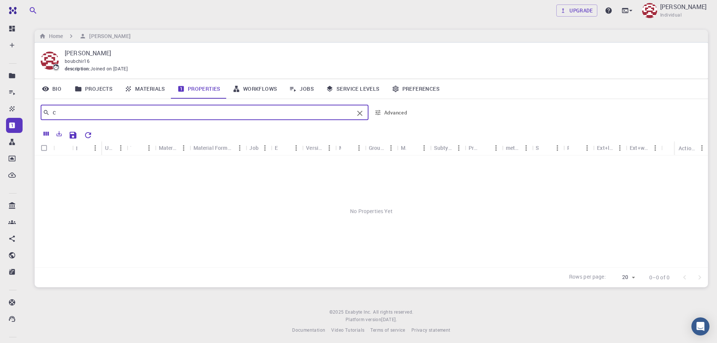
type input "cs"
click at [361, 113] on icon "Clear" at bounding box center [359, 113] width 9 height 9
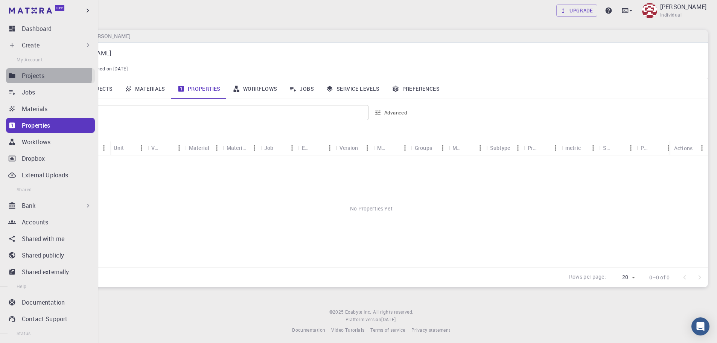
click at [39, 74] on p "Projects" at bounding box center [33, 75] width 23 height 9
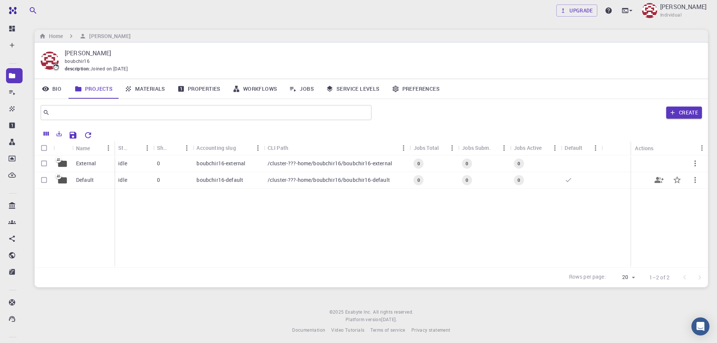
click at [88, 180] on p "Default" at bounding box center [85, 180] width 18 height 8
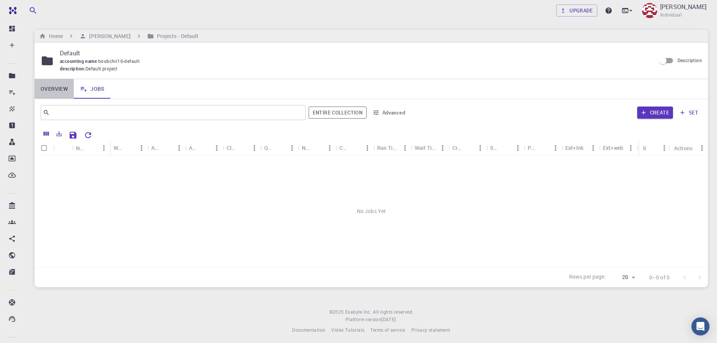
click at [60, 88] on link "Overview" at bounding box center [54, 89] width 39 height 20
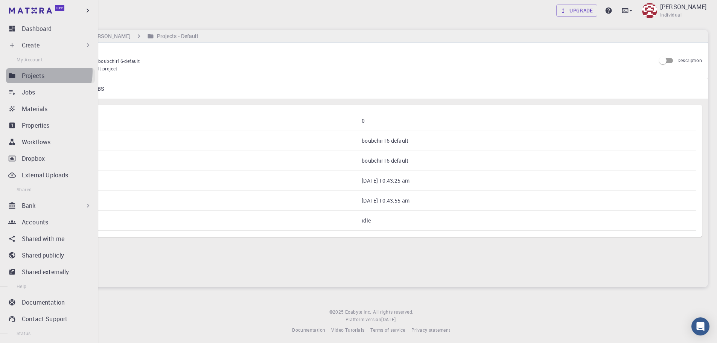
click at [40, 72] on p "Projects" at bounding box center [33, 75] width 23 height 9
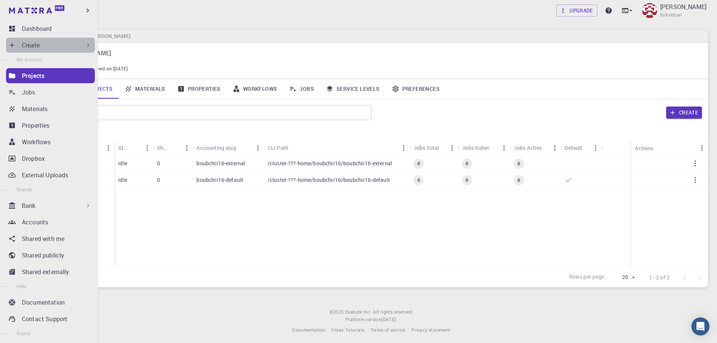
click at [53, 45] on div "Create" at bounding box center [57, 45] width 70 height 9
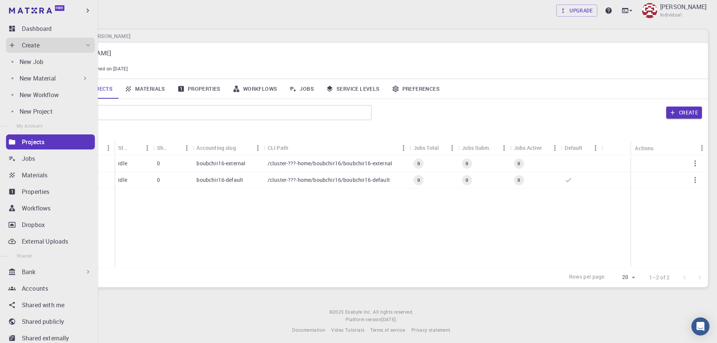
click at [40, 78] on p "New Material" at bounding box center [38, 78] width 36 height 9
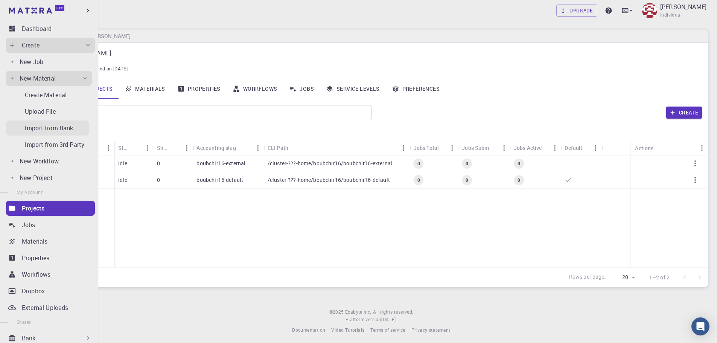
click at [47, 126] on p "Import from Bank" at bounding box center [49, 127] width 48 height 9
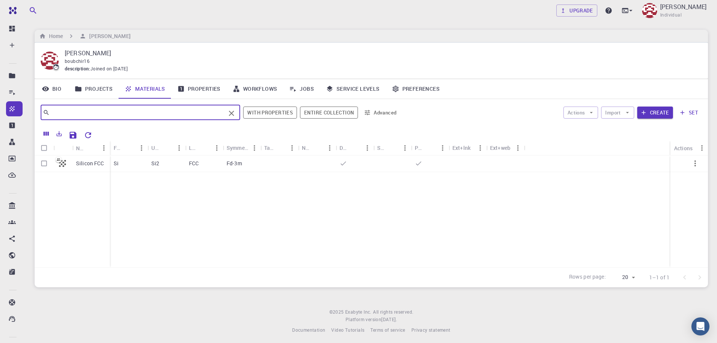
click at [112, 113] on input "text" at bounding box center [138, 112] width 176 height 11
type input "c"
click at [287, 113] on button "With properties" at bounding box center [270, 112] width 54 height 12
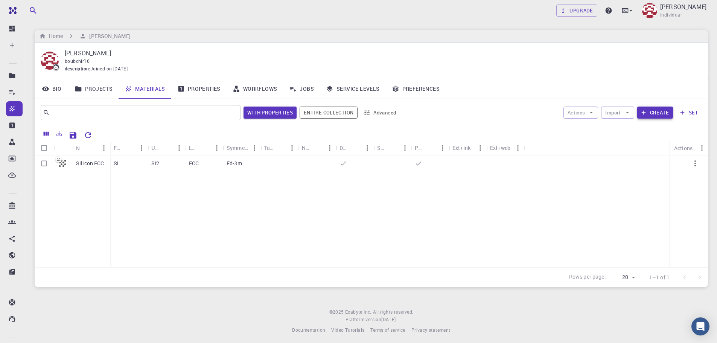
click at [656, 115] on button "Create" at bounding box center [655, 112] width 36 height 12
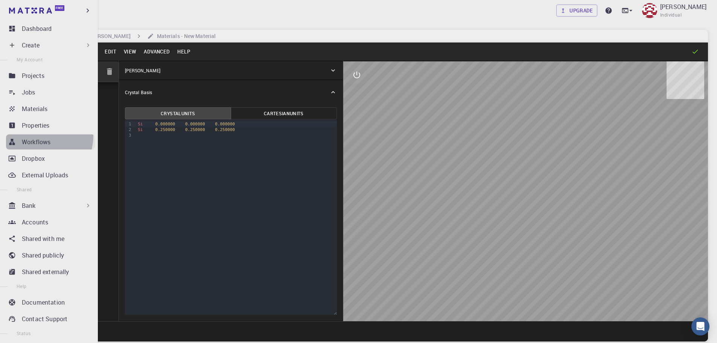
click at [43, 136] on link "Workflows" at bounding box center [50, 141] width 89 height 15
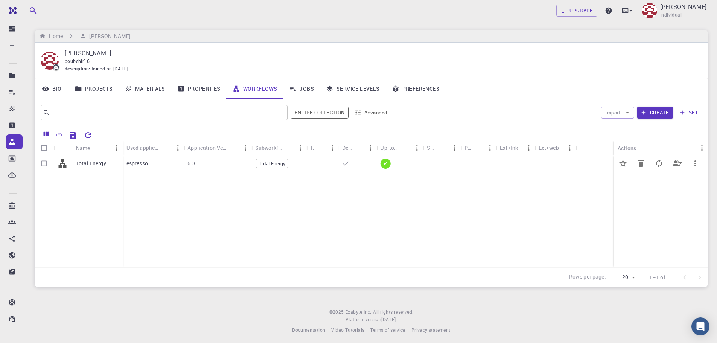
click at [147, 168] on div "espresso" at bounding box center [153, 163] width 61 height 17
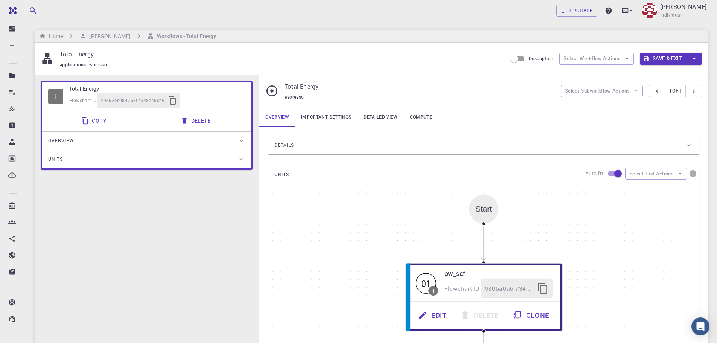
click at [221, 142] on div "Overview" at bounding box center [142, 141] width 189 height 12
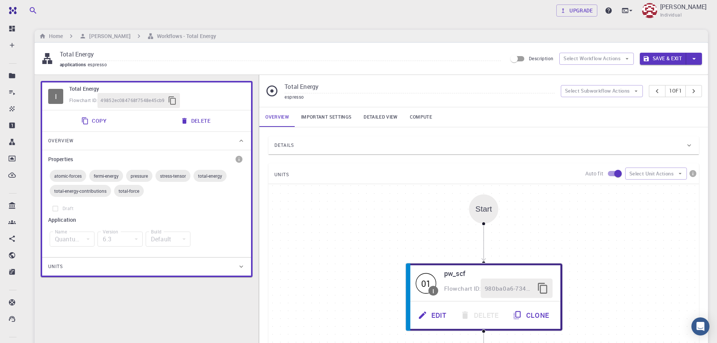
click at [221, 142] on div "Overview" at bounding box center [142, 141] width 189 height 12
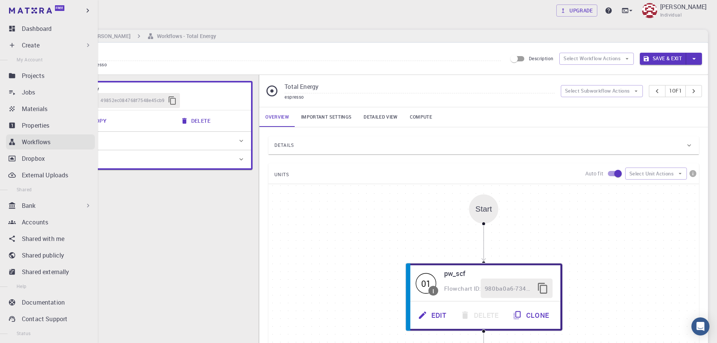
click at [47, 140] on p "Workflows" at bounding box center [36, 141] width 29 height 9
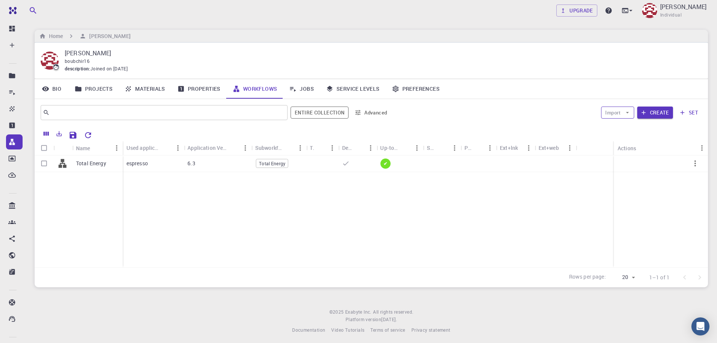
click at [624, 112] on icon "button" at bounding box center [627, 112] width 7 height 7
click at [649, 111] on button "Create" at bounding box center [655, 112] width 36 height 12
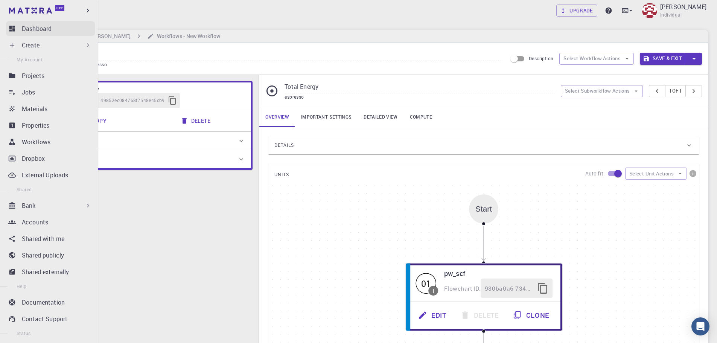
click at [43, 31] on p "Dashboard" at bounding box center [37, 28] width 30 height 9
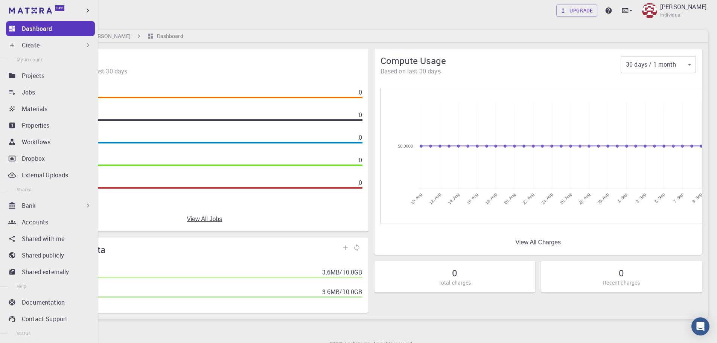
scroll to position [32, 0]
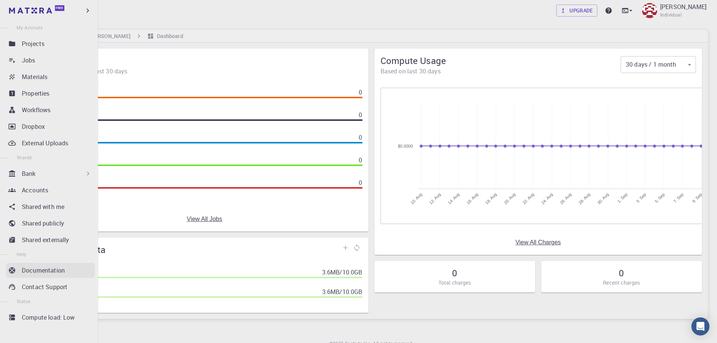
click at [41, 266] on p "Documentation" at bounding box center [43, 270] width 43 height 9
